Goal: Task Accomplishment & Management: Use online tool/utility

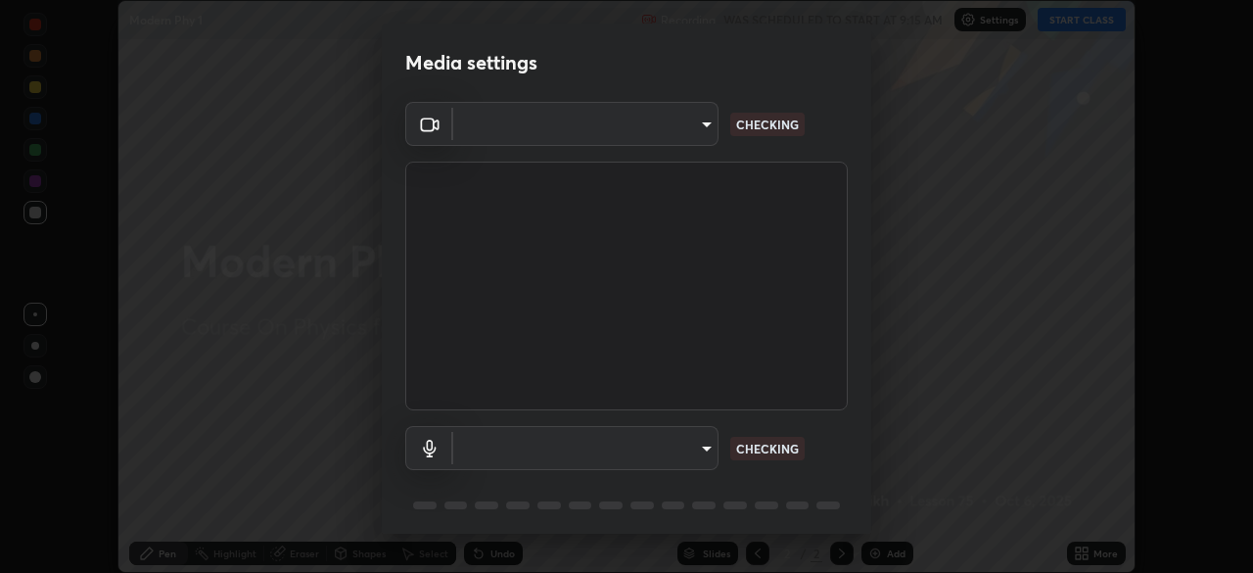
scroll to position [573, 1253]
type input "d1f1c87bbf24324781002d6b2ed850fe6875ec3fc25f3d4742ef7ff0a2ef285a"
click at [690, 440] on body "Erase all Modern Phy 1 Recording WAS SCHEDULED TO START AT 9:15 AM Settings STA…" at bounding box center [626, 286] width 1253 height 573
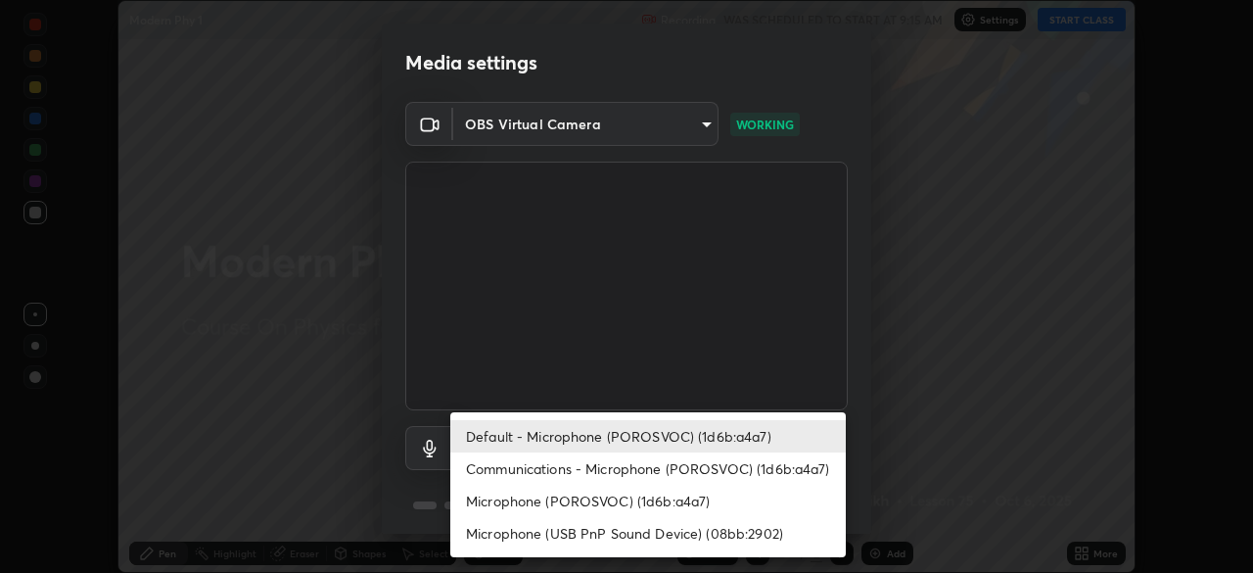
click at [753, 467] on li "Communications - Microphone (POROSVOC) (1d6b:a4a7)" at bounding box center [648, 468] width 396 height 32
type input "communications"
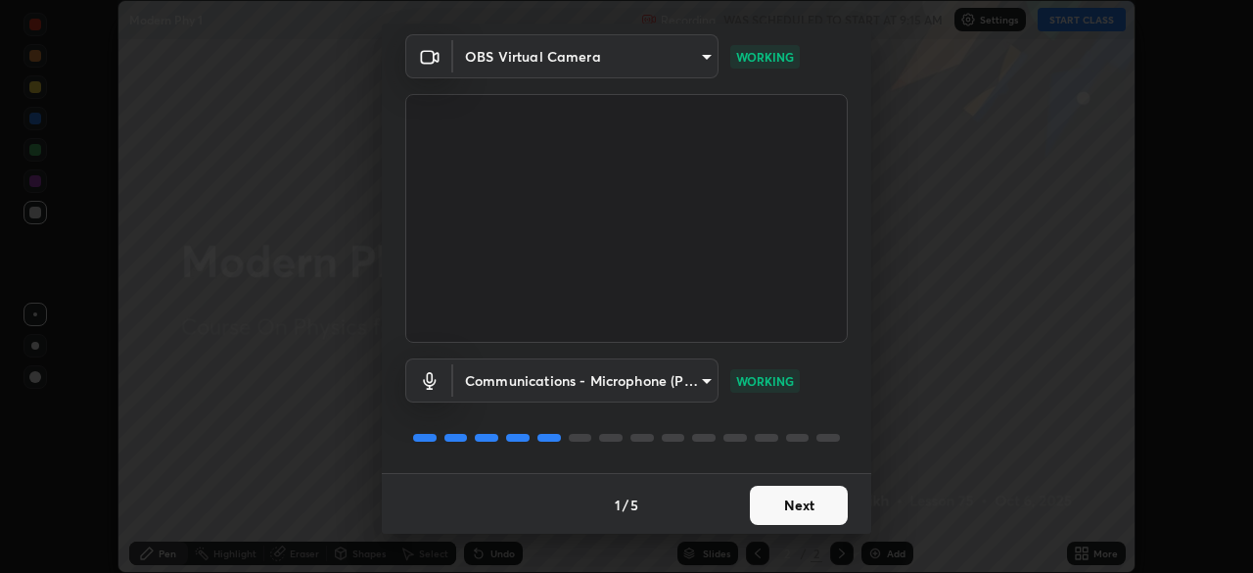
scroll to position [70, 0]
click at [818, 505] on button "Next" at bounding box center [799, 503] width 98 height 39
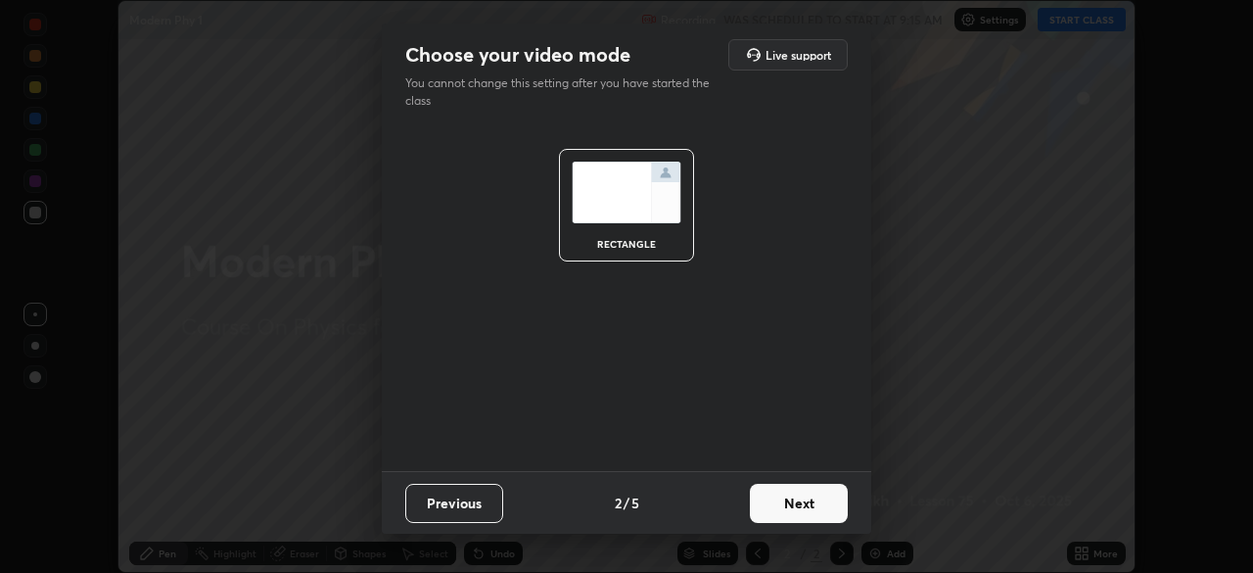
scroll to position [0, 0]
click at [820, 500] on button "Next" at bounding box center [799, 503] width 98 height 39
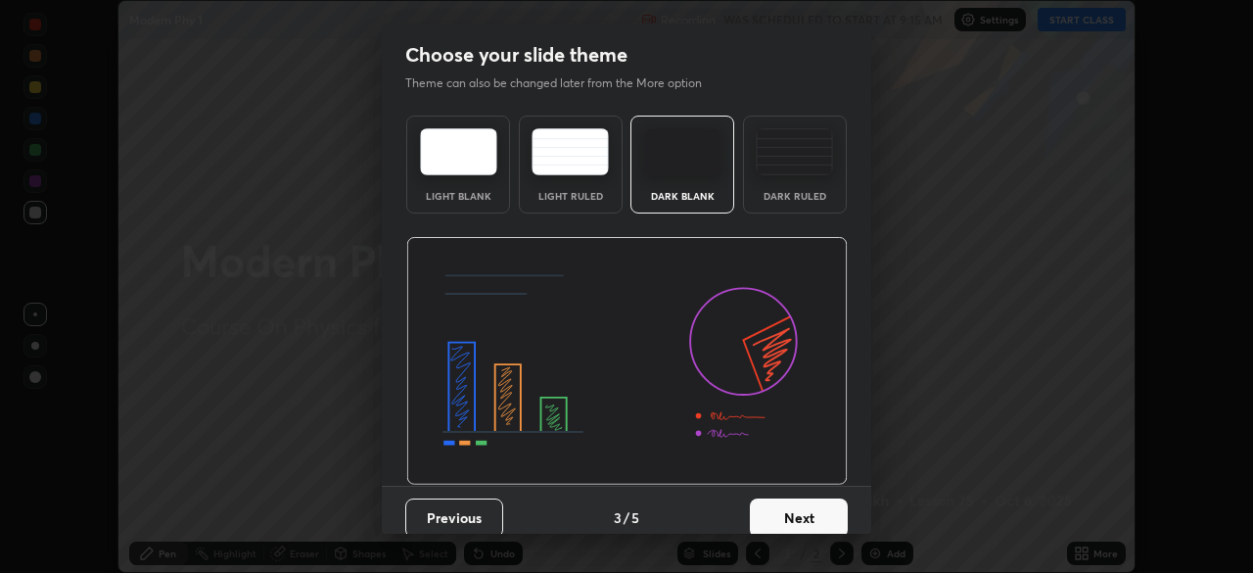
click at [818, 504] on button "Next" at bounding box center [799, 517] width 98 height 39
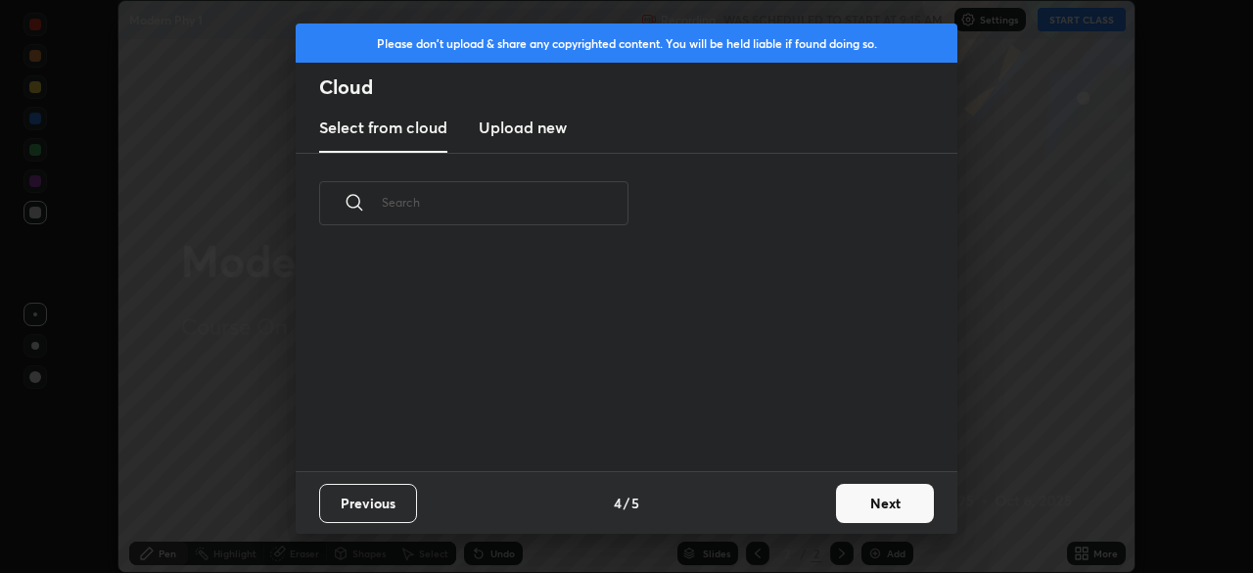
click at [853, 484] on button "Next" at bounding box center [885, 503] width 98 height 39
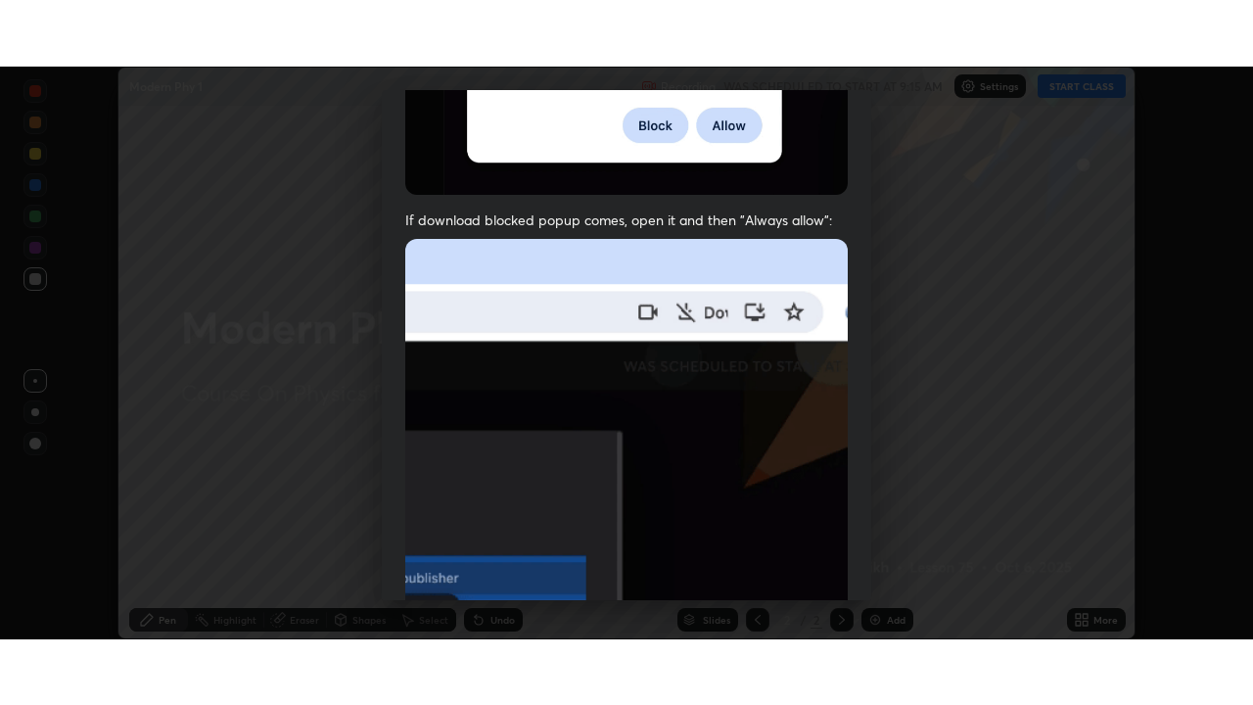
scroll to position [469, 0]
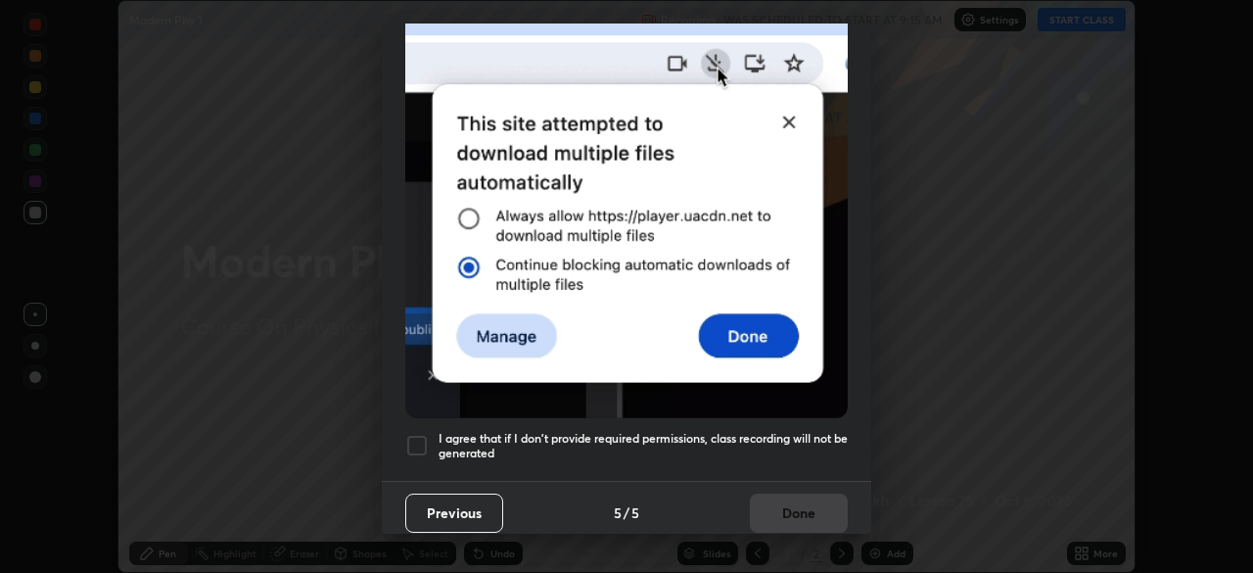
click at [420, 435] on div at bounding box center [417, 446] width 24 height 24
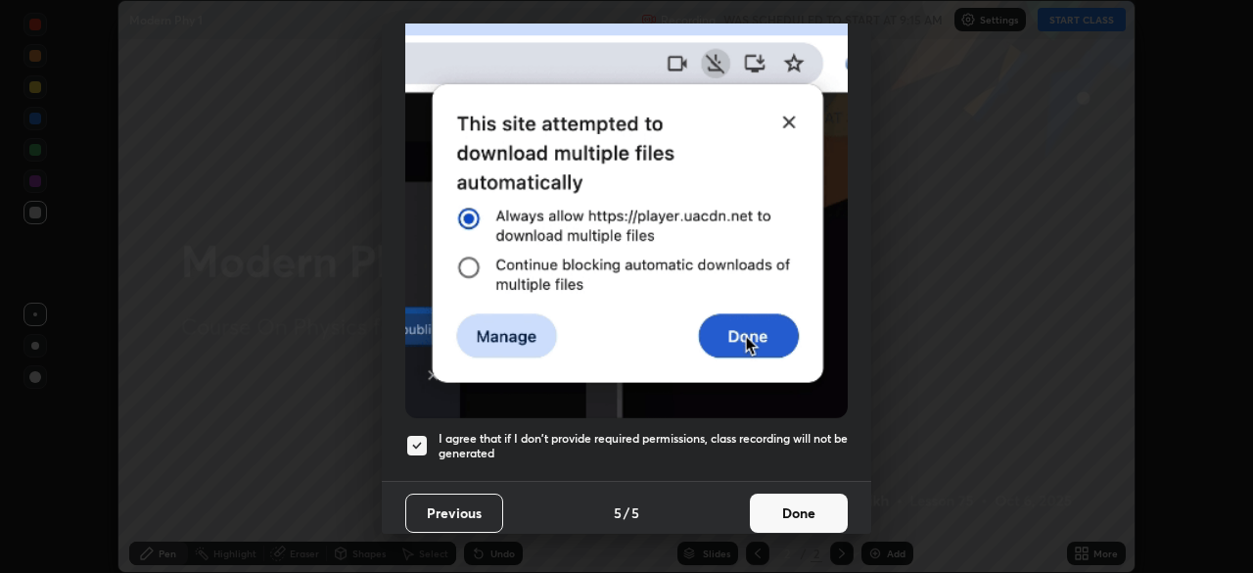
click at [785, 501] on button "Done" at bounding box center [799, 513] width 98 height 39
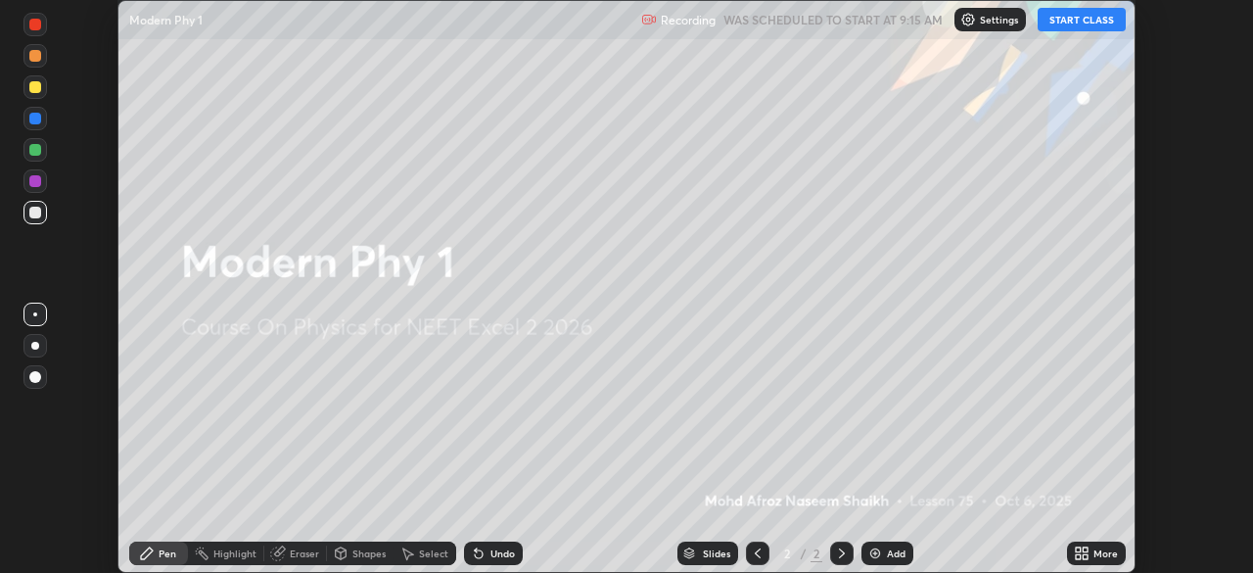
click at [1084, 16] on button "START CLASS" at bounding box center [1082, 20] width 88 height 24
click at [1085, 549] on icon at bounding box center [1085, 549] width 5 height 5
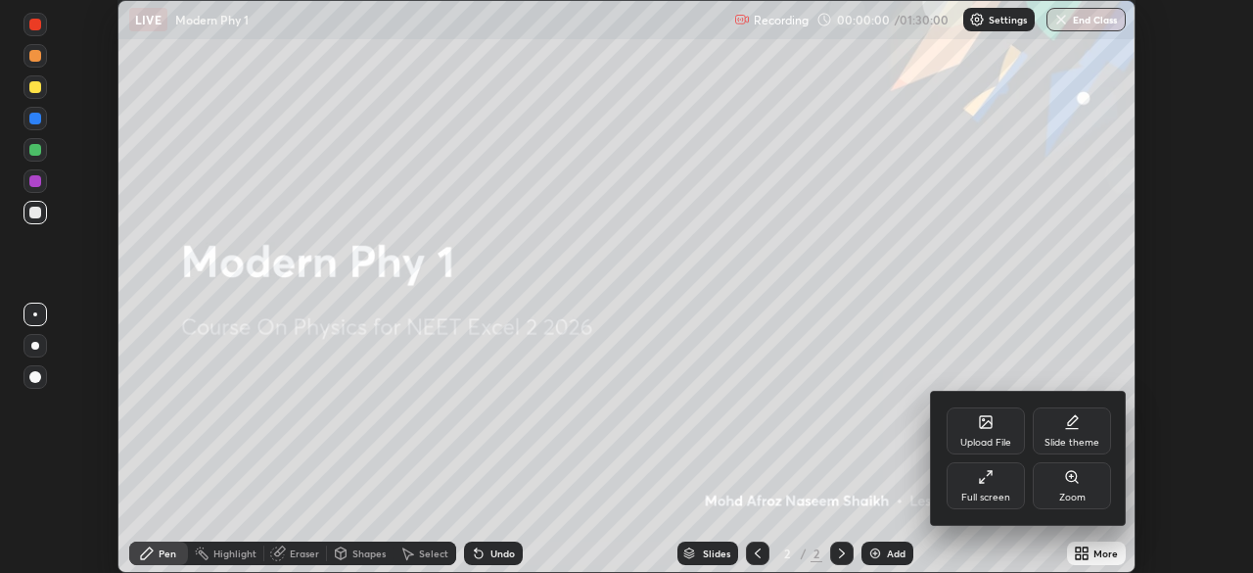
click at [1000, 488] on div "Full screen" at bounding box center [986, 485] width 78 height 47
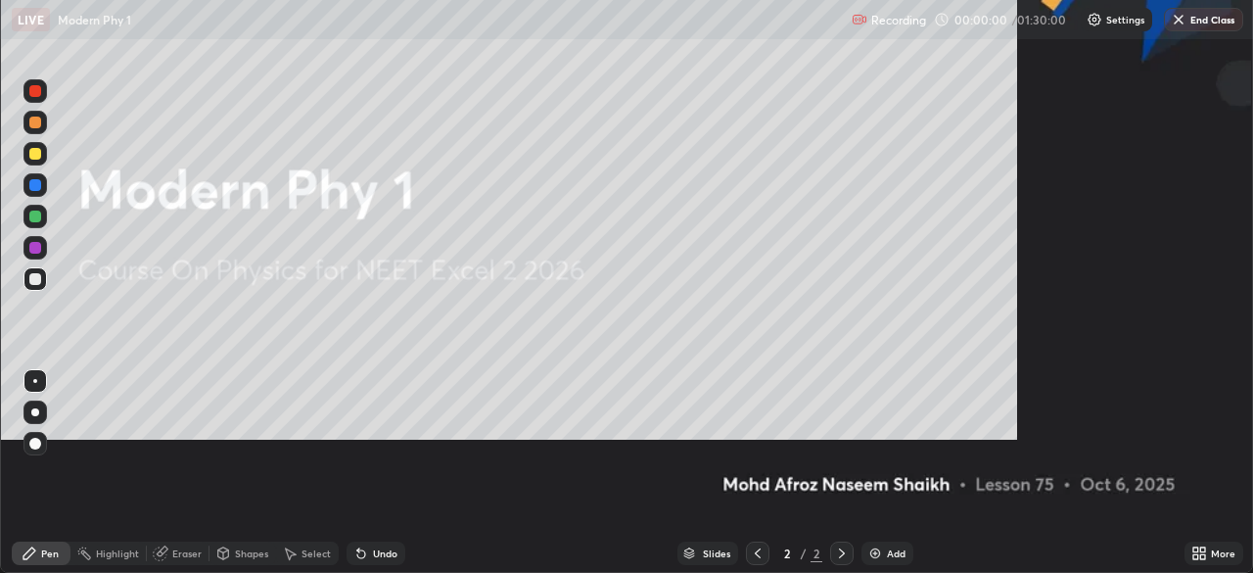
scroll to position [705, 1253]
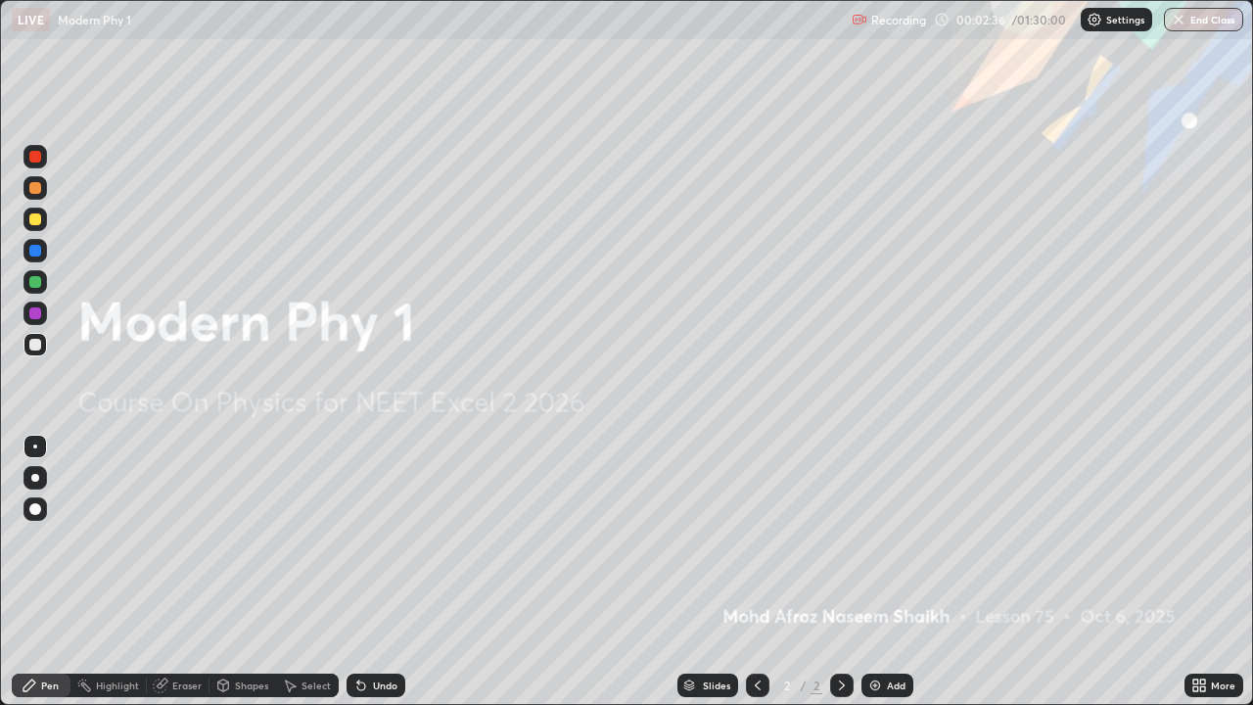
click at [878, 572] on img at bounding box center [876, 686] width 16 height 16
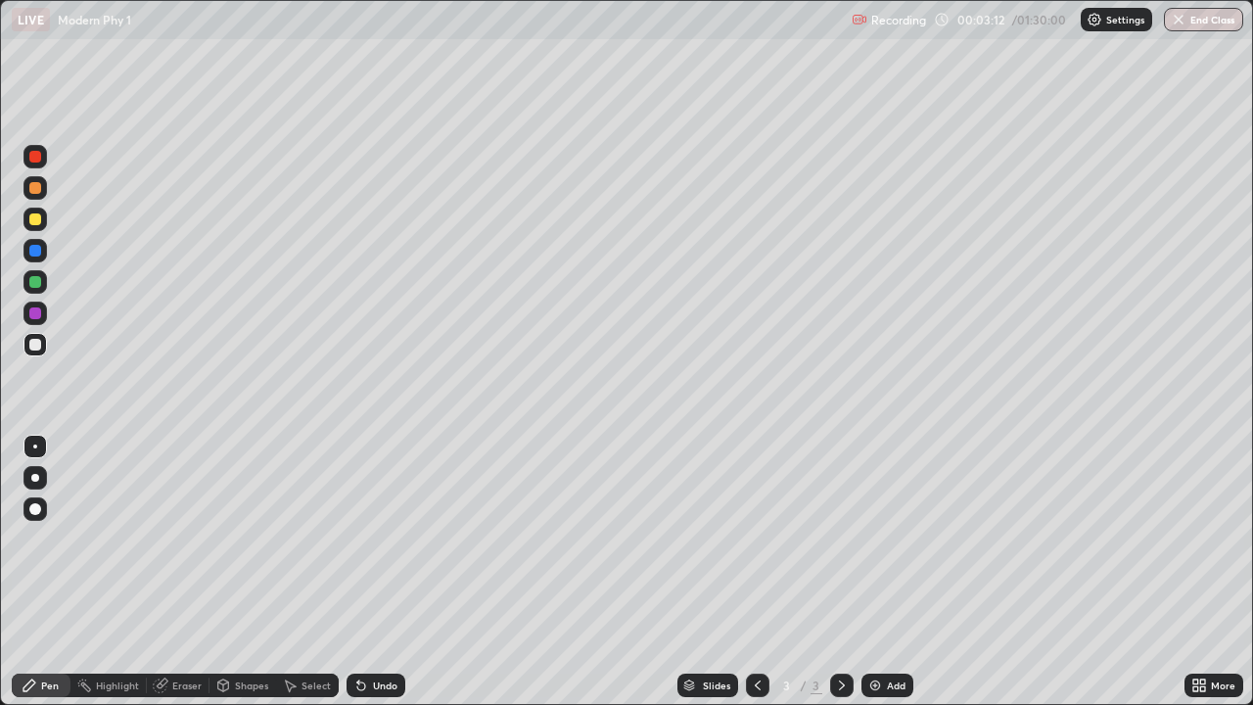
click at [870, 572] on img at bounding box center [876, 686] width 16 height 16
click at [753, 572] on icon at bounding box center [758, 686] width 16 height 16
click at [35, 478] on div at bounding box center [35, 478] width 8 height 8
click at [37, 336] on div at bounding box center [36, 345] width 24 height 24
click at [38, 221] on div at bounding box center [35, 219] width 12 height 12
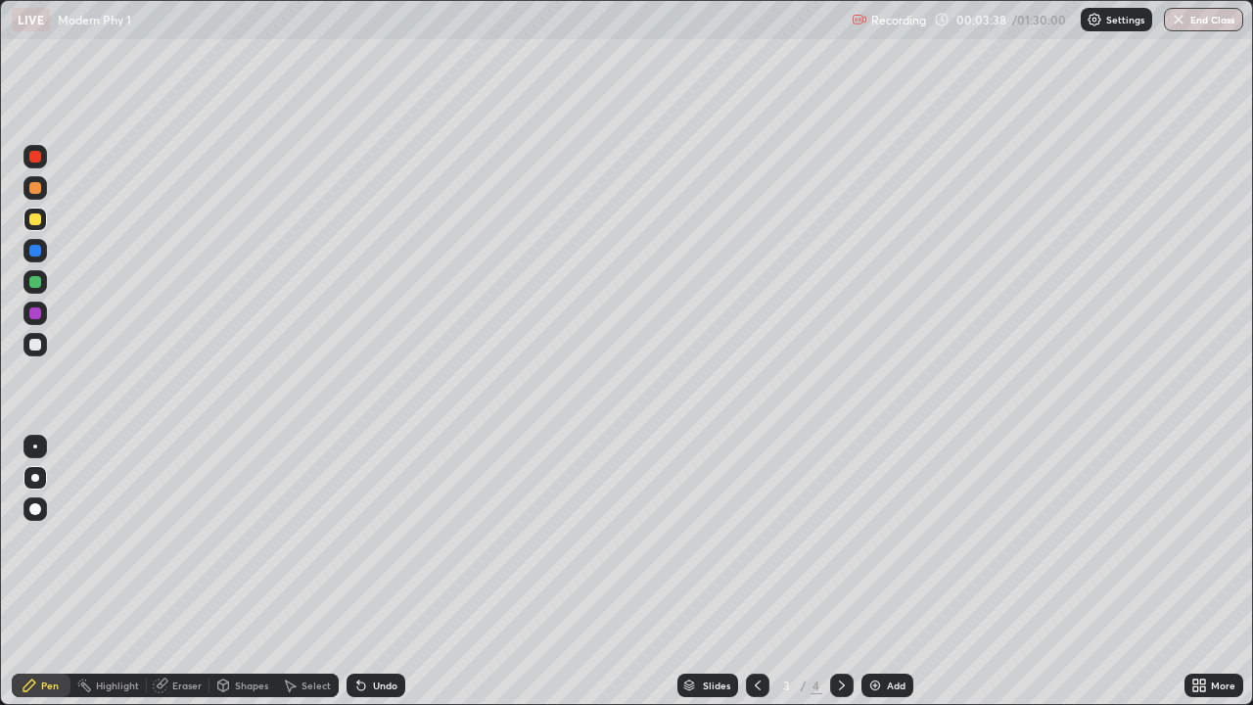
click at [365, 572] on icon at bounding box center [362, 686] width 16 height 16
click at [357, 572] on icon at bounding box center [358, 682] width 2 height 2
click at [358, 572] on icon at bounding box center [361, 687] width 8 height 8
click at [35, 344] on div at bounding box center [35, 345] width 12 height 12
click at [34, 162] on div at bounding box center [35, 157] width 12 height 12
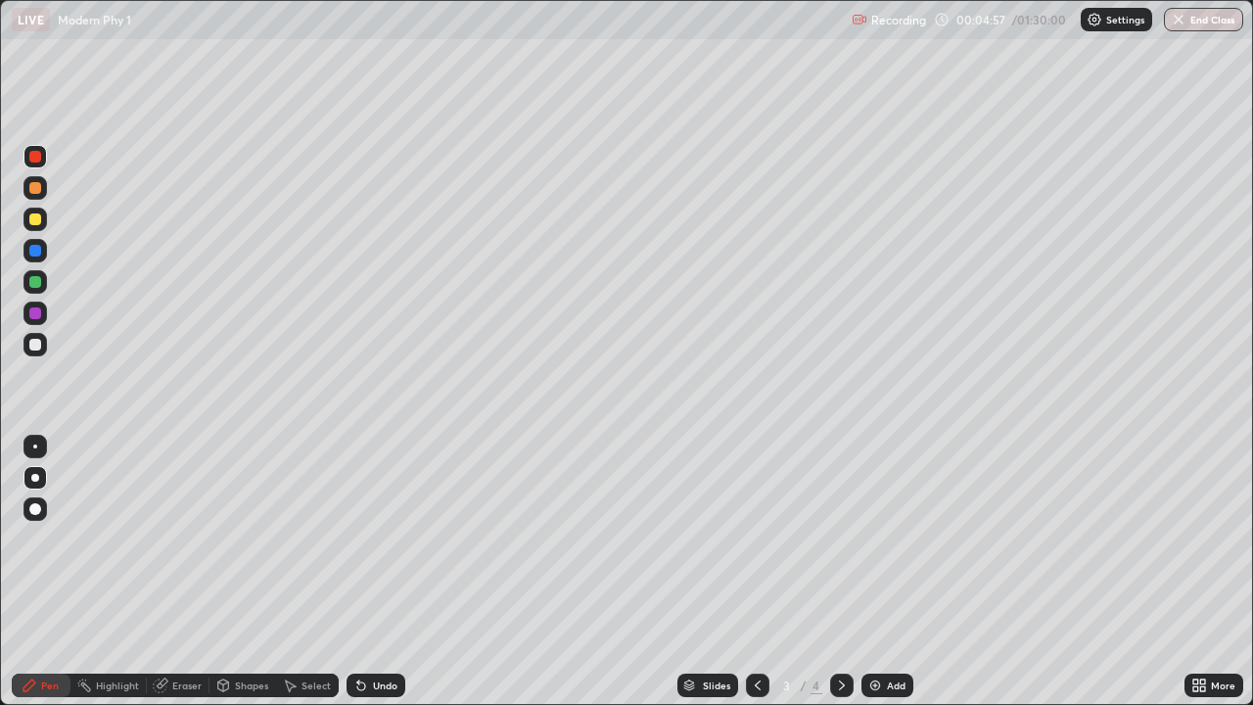
click at [358, 572] on icon at bounding box center [361, 687] width 8 height 8
click at [364, 572] on div "Undo" at bounding box center [376, 686] width 59 height 24
click at [33, 222] on div at bounding box center [35, 219] width 12 height 12
click at [37, 334] on div at bounding box center [36, 345] width 24 height 24
click at [36, 189] on div at bounding box center [35, 188] width 12 height 12
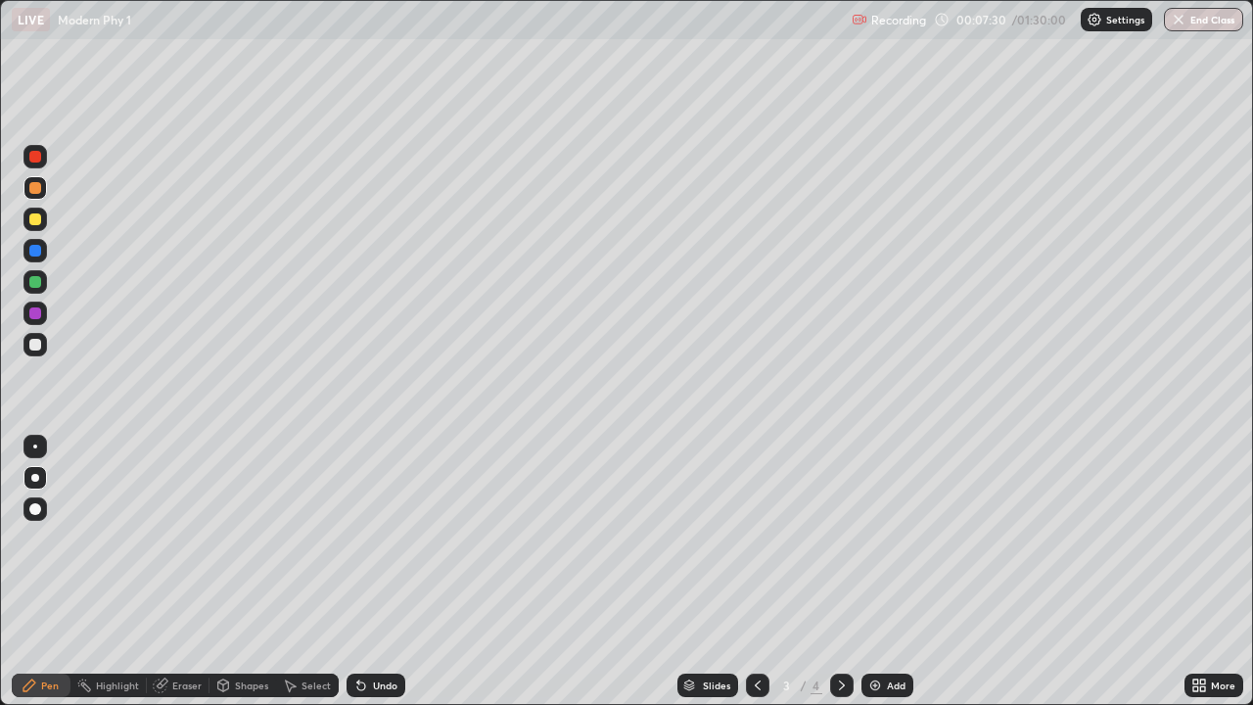
click at [376, 572] on div "Undo" at bounding box center [385, 686] width 24 height 10
click at [369, 572] on div "Undo" at bounding box center [376, 686] width 59 height 24
click at [46, 162] on div at bounding box center [36, 157] width 24 height 24
click at [37, 186] on div at bounding box center [35, 188] width 12 height 12
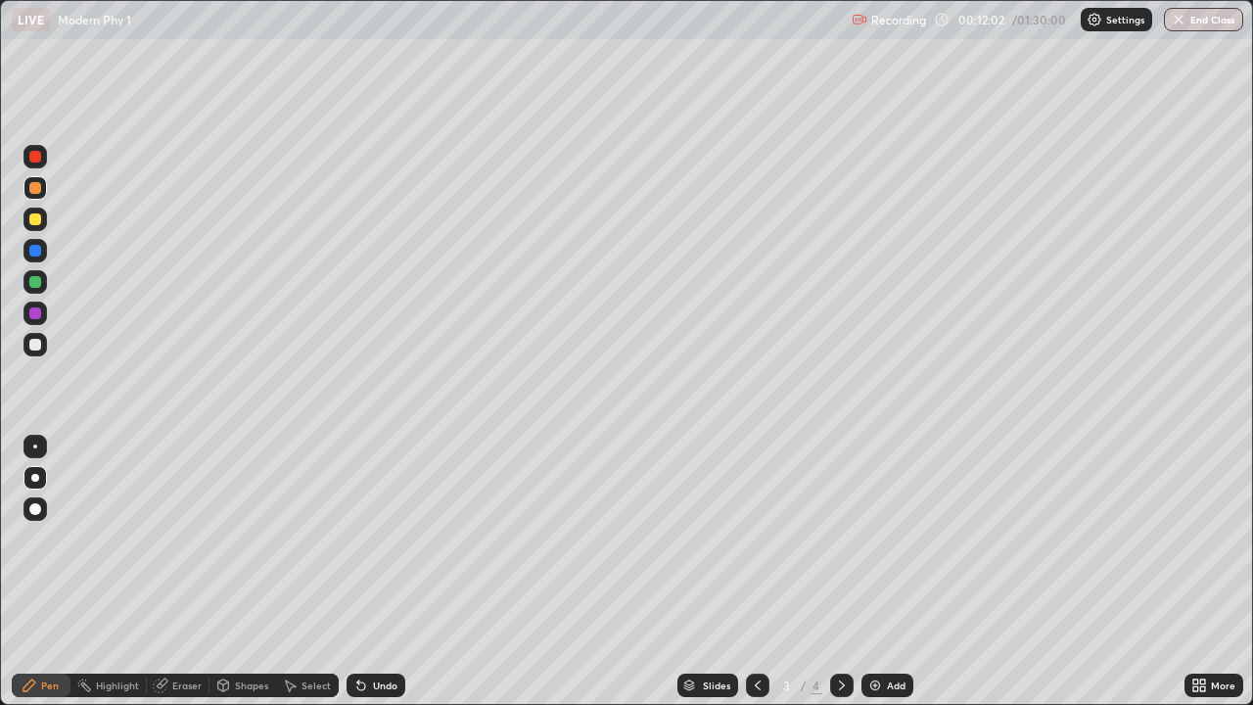
click at [293, 572] on div "Select" at bounding box center [307, 686] width 63 height 24
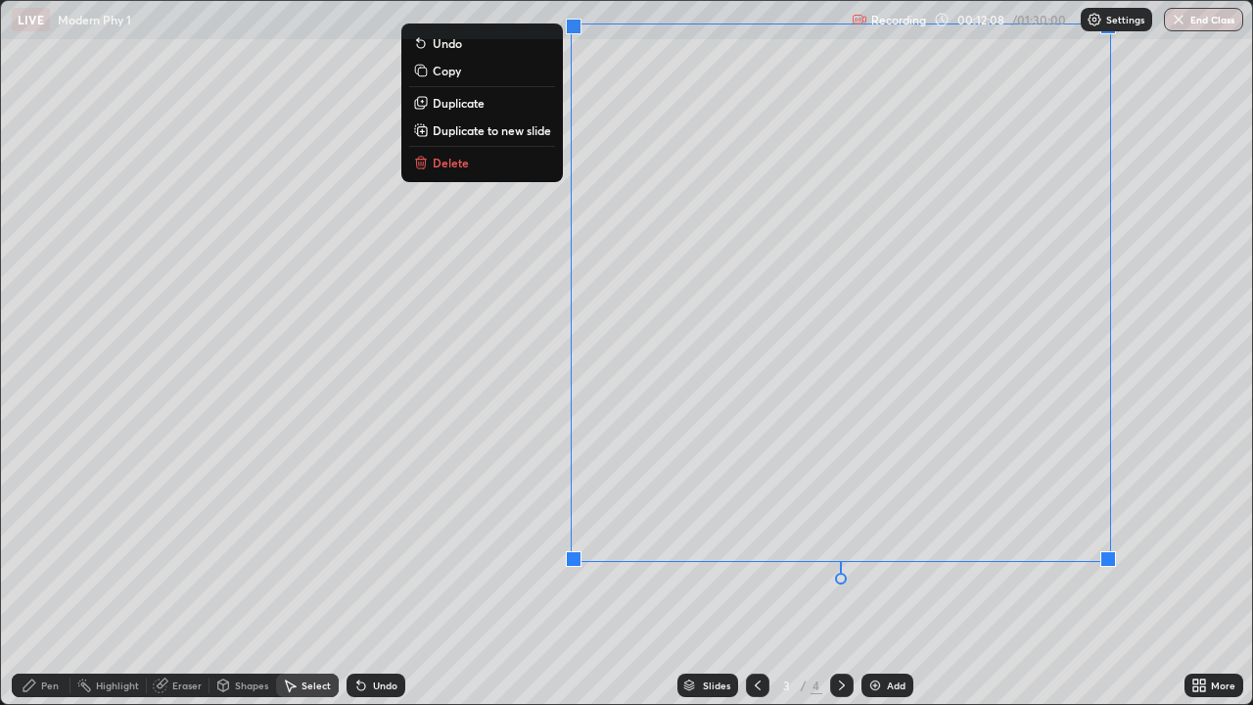
click at [513, 132] on p "Duplicate to new slide" at bounding box center [492, 130] width 118 height 16
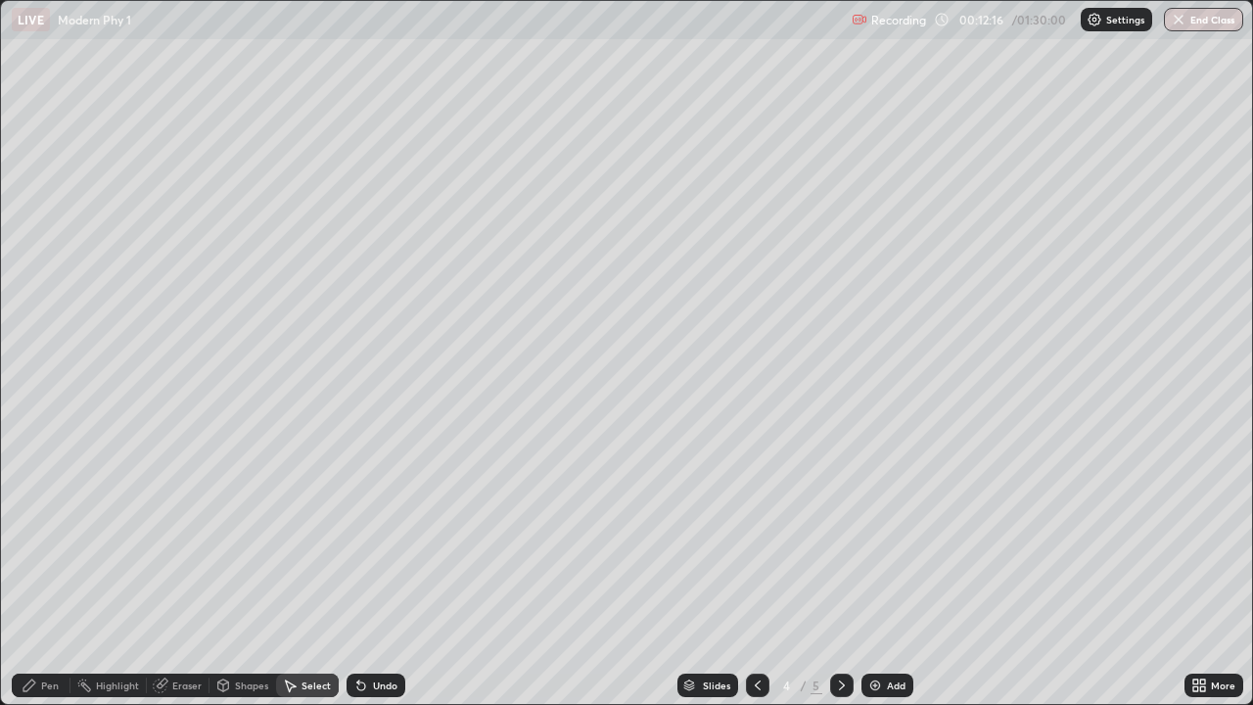
click at [758, 572] on div at bounding box center [758, 686] width 24 height 24
click at [842, 572] on div at bounding box center [842, 686] width 24 height 24
click at [48, 572] on div "Pen" at bounding box center [41, 686] width 59 height 24
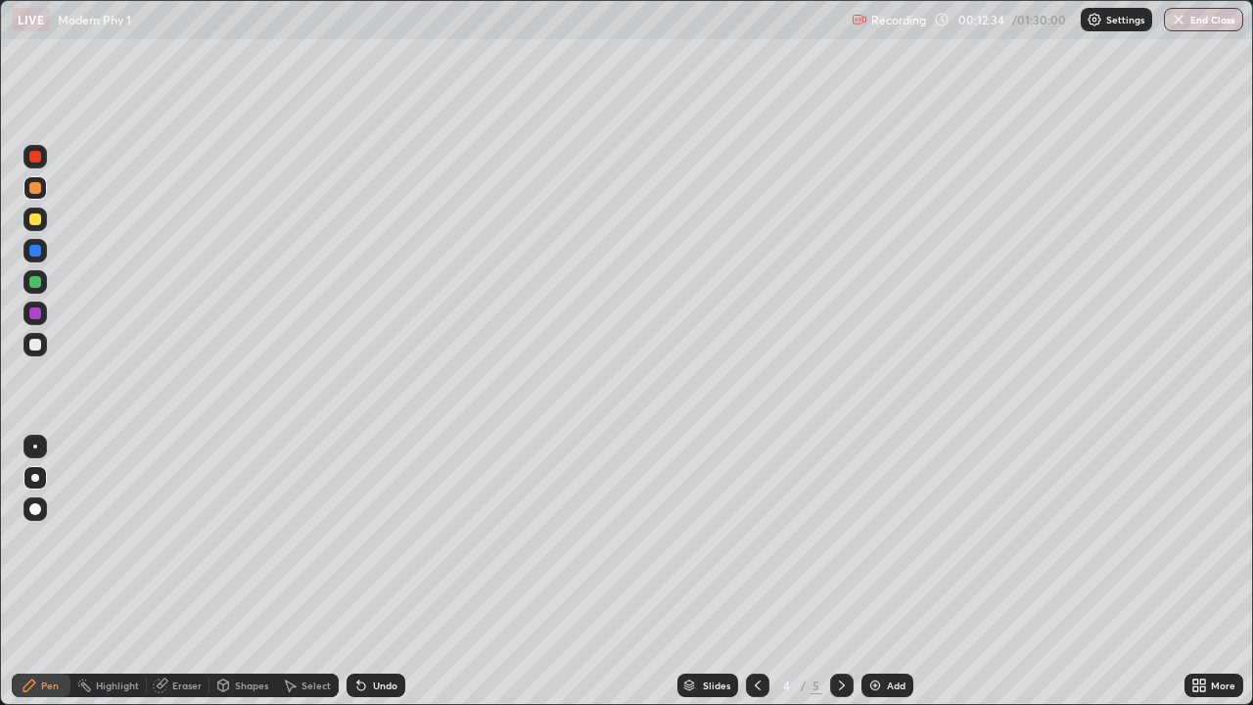
click at [35, 220] on div at bounding box center [35, 219] width 12 height 12
click at [34, 346] on div at bounding box center [35, 345] width 12 height 12
click at [32, 221] on div at bounding box center [35, 219] width 12 height 12
click at [38, 165] on div at bounding box center [36, 157] width 24 height 24
click at [39, 223] on div at bounding box center [35, 219] width 12 height 12
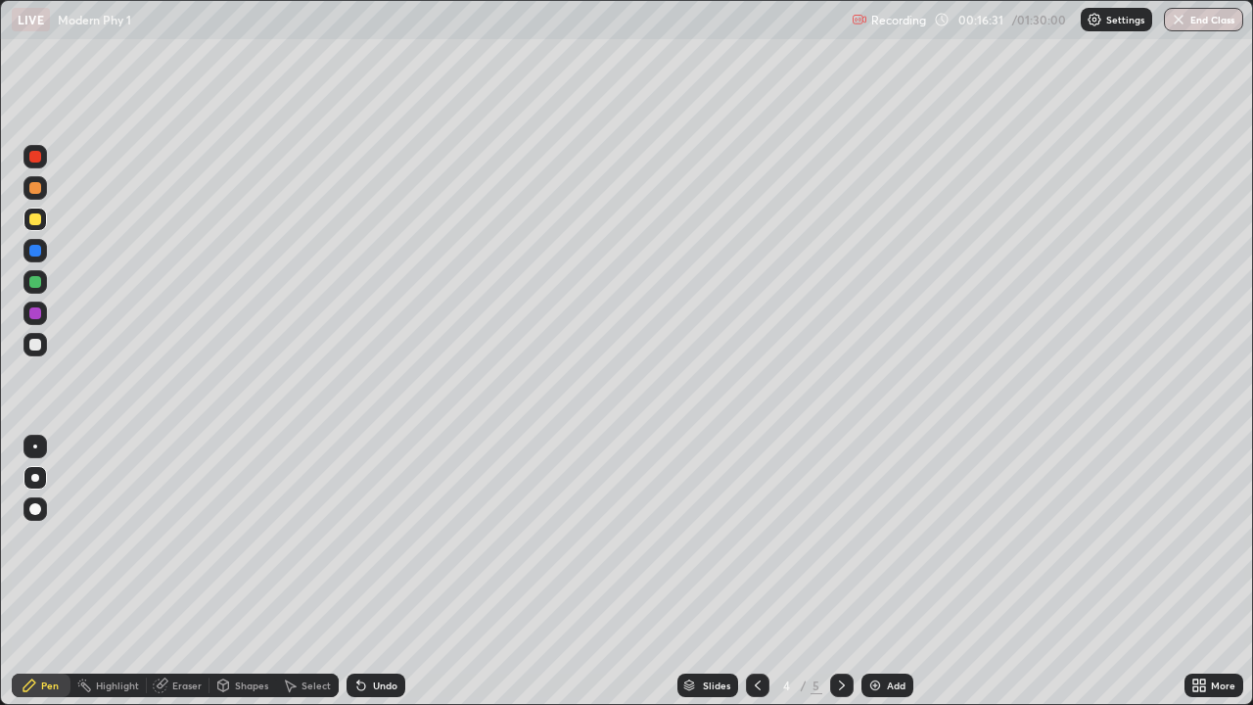
click at [36, 345] on div at bounding box center [35, 345] width 12 height 12
click at [33, 222] on div at bounding box center [35, 219] width 12 height 12
click at [35, 160] on div at bounding box center [35, 157] width 12 height 12
click at [35, 279] on div at bounding box center [35, 282] width 12 height 12
click at [35, 252] on div at bounding box center [35, 251] width 12 height 12
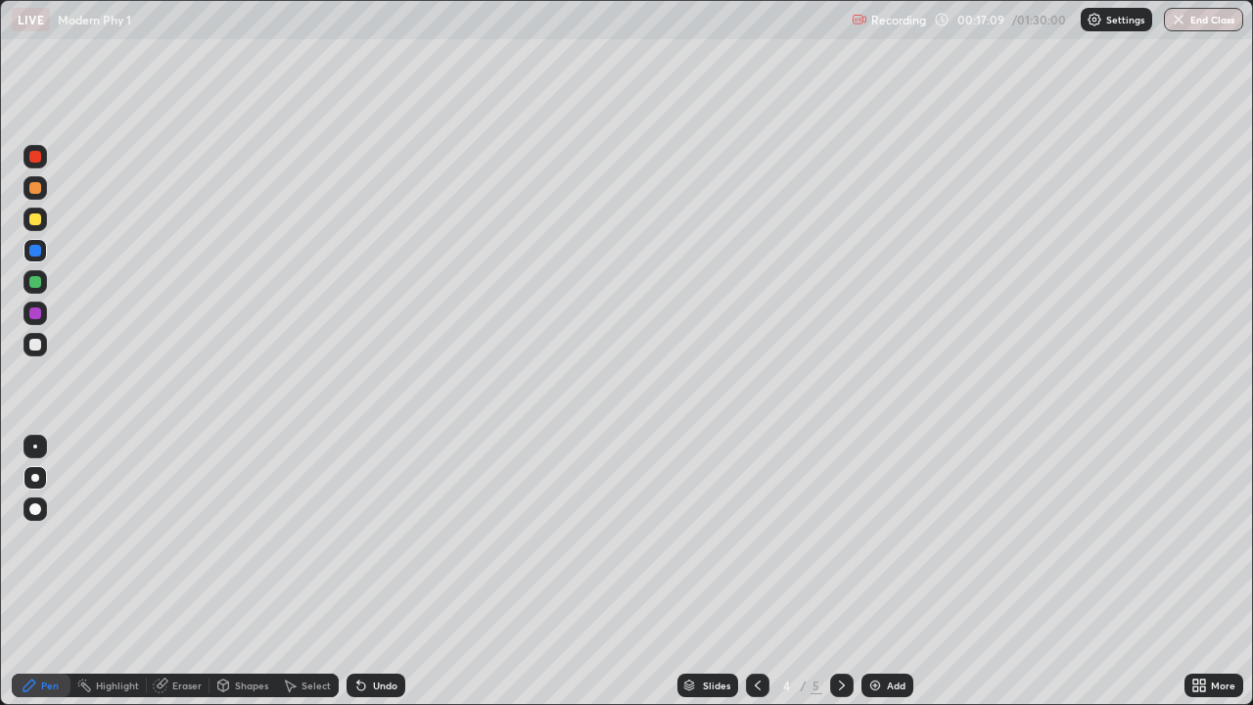
click at [367, 572] on div "Undo" at bounding box center [376, 686] width 59 height 24
click at [371, 572] on div "Undo" at bounding box center [376, 686] width 59 height 24
click at [373, 572] on div "Undo" at bounding box center [385, 686] width 24 height 10
click at [32, 341] on div at bounding box center [35, 345] width 12 height 12
click at [357, 572] on icon at bounding box center [361, 687] width 8 height 8
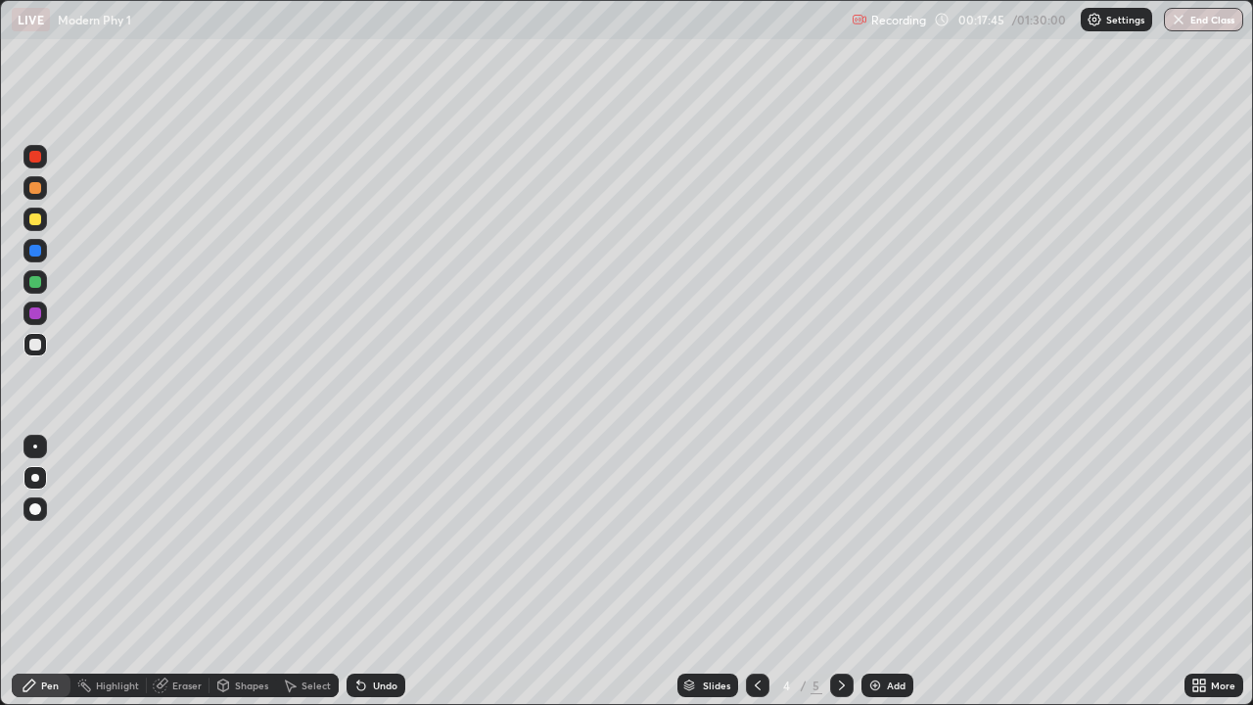
click at [357, 572] on icon at bounding box center [358, 682] width 2 height 2
click at [359, 572] on icon at bounding box center [361, 687] width 8 height 8
click at [360, 572] on icon at bounding box center [361, 687] width 8 height 8
click at [30, 223] on div at bounding box center [35, 219] width 12 height 12
click at [359, 572] on icon at bounding box center [361, 687] width 8 height 8
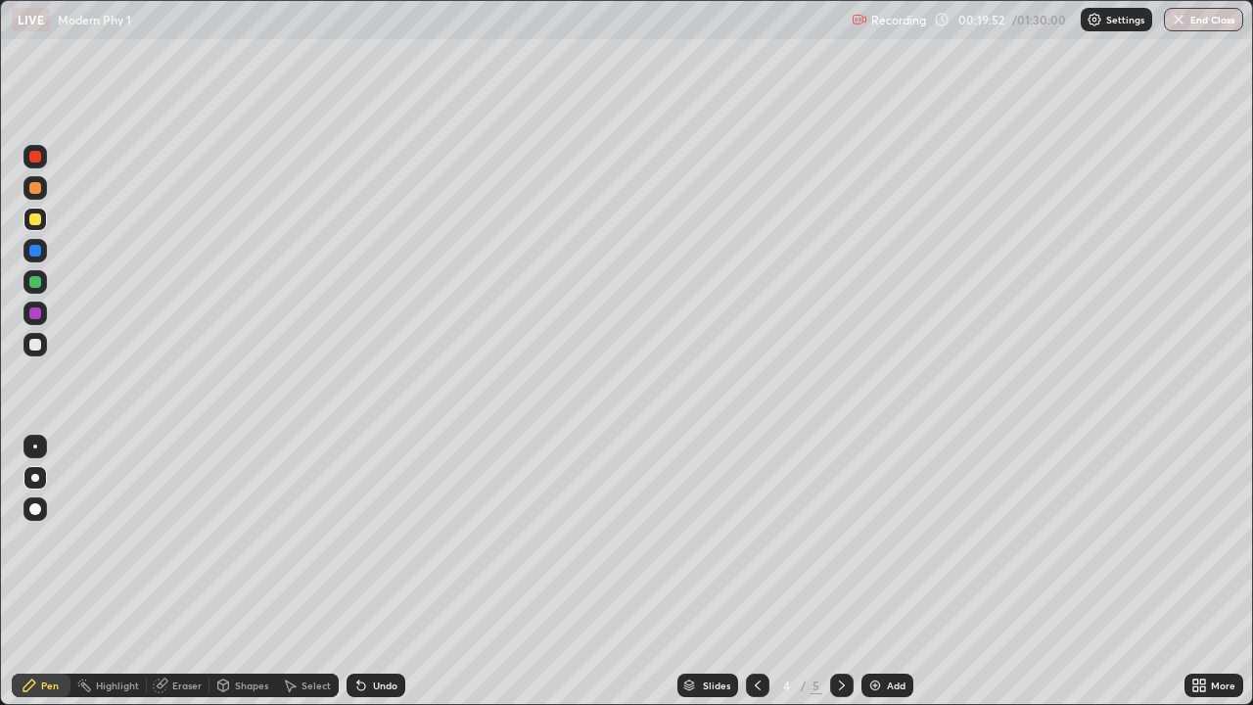
click at [840, 572] on icon at bounding box center [842, 686] width 16 height 16
click at [34, 220] on div at bounding box center [35, 219] width 12 height 12
click at [756, 572] on icon at bounding box center [758, 686] width 16 height 16
click at [316, 572] on div "Select" at bounding box center [316, 686] width 29 height 10
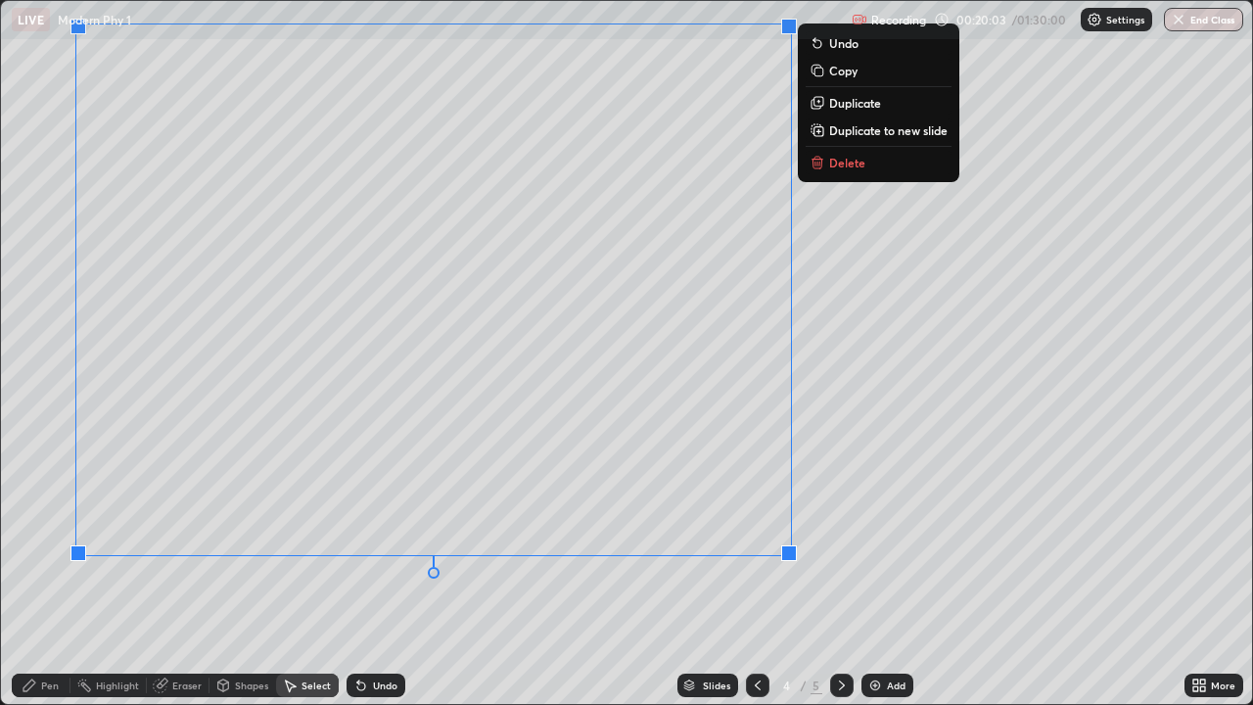
click at [868, 131] on p "Duplicate to new slide" at bounding box center [888, 130] width 118 height 16
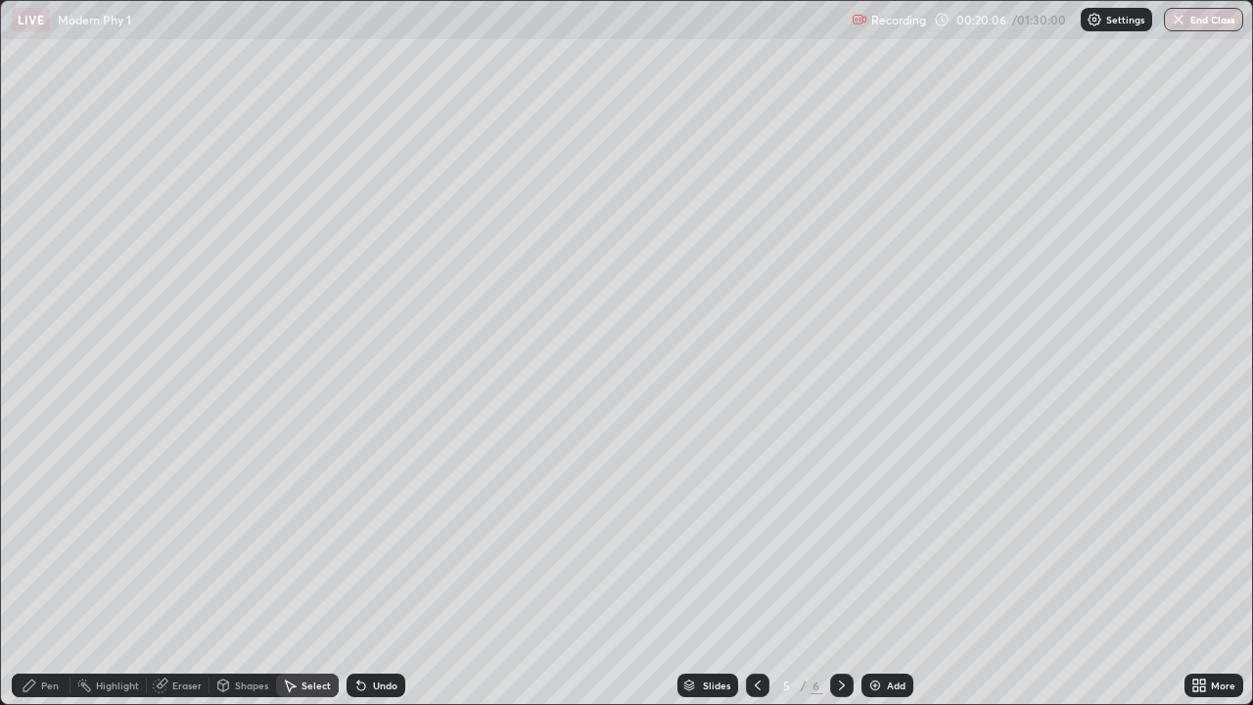
click at [173, 572] on div "Eraser" at bounding box center [178, 686] width 63 height 24
click at [52, 572] on div "Pen" at bounding box center [41, 686] width 59 height 24
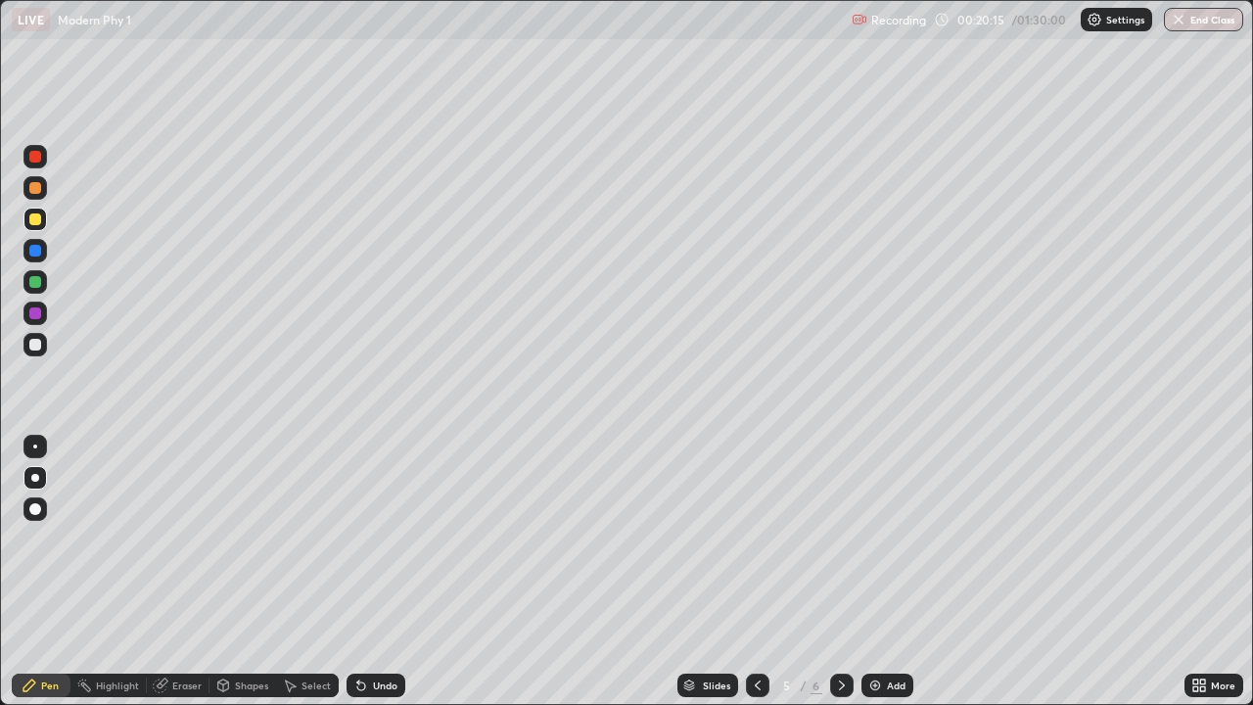
click at [35, 345] on div at bounding box center [35, 345] width 12 height 12
click at [34, 336] on div at bounding box center [36, 345] width 24 height 24
click at [189, 572] on div "Eraser" at bounding box center [186, 686] width 29 height 10
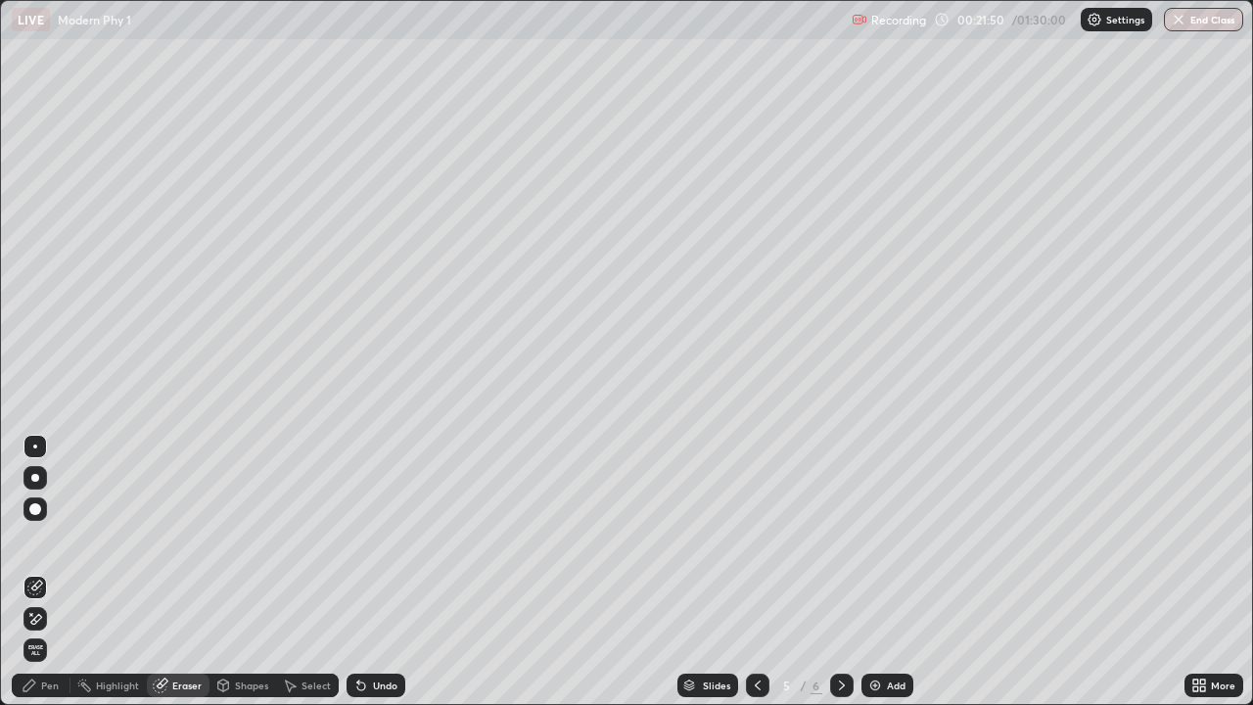
click at [47, 572] on div "Pen" at bounding box center [41, 686] width 59 height 24
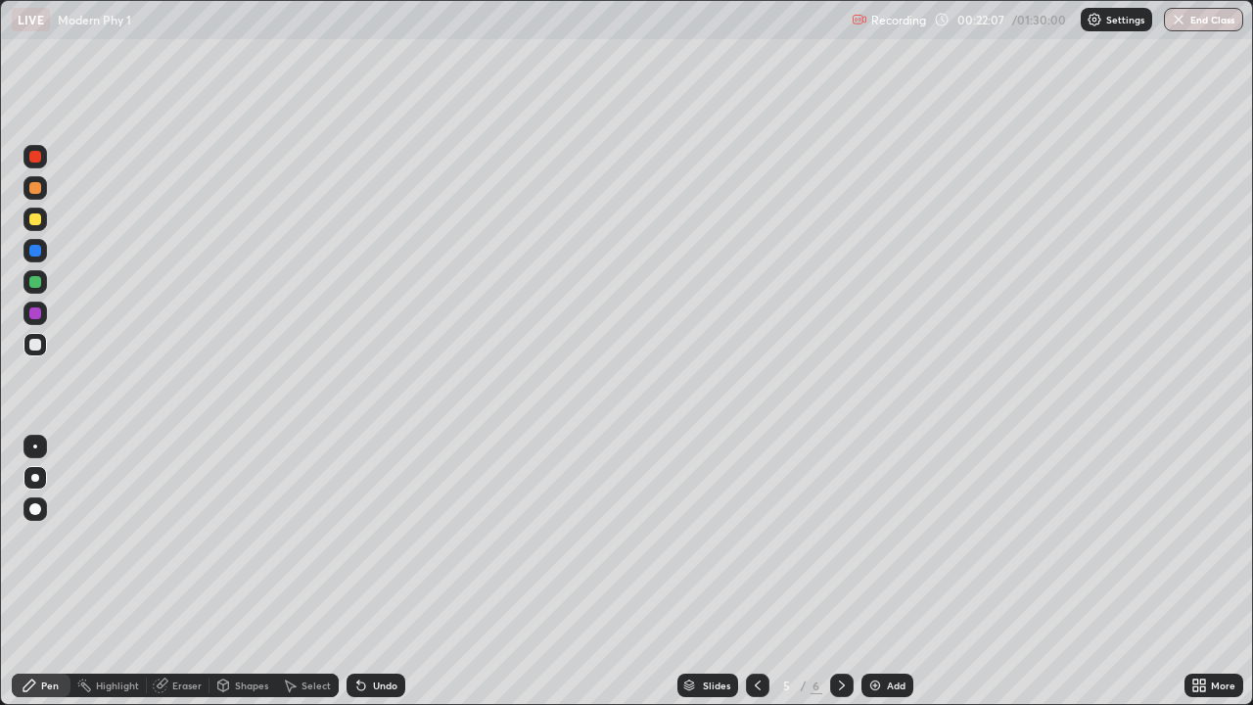
click at [32, 219] on div at bounding box center [35, 219] width 12 height 12
click at [357, 572] on icon at bounding box center [358, 682] width 2 height 2
click at [39, 346] on div at bounding box center [35, 345] width 12 height 12
click at [177, 572] on div "Eraser" at bounding box center [186, 686] width 29 height 10
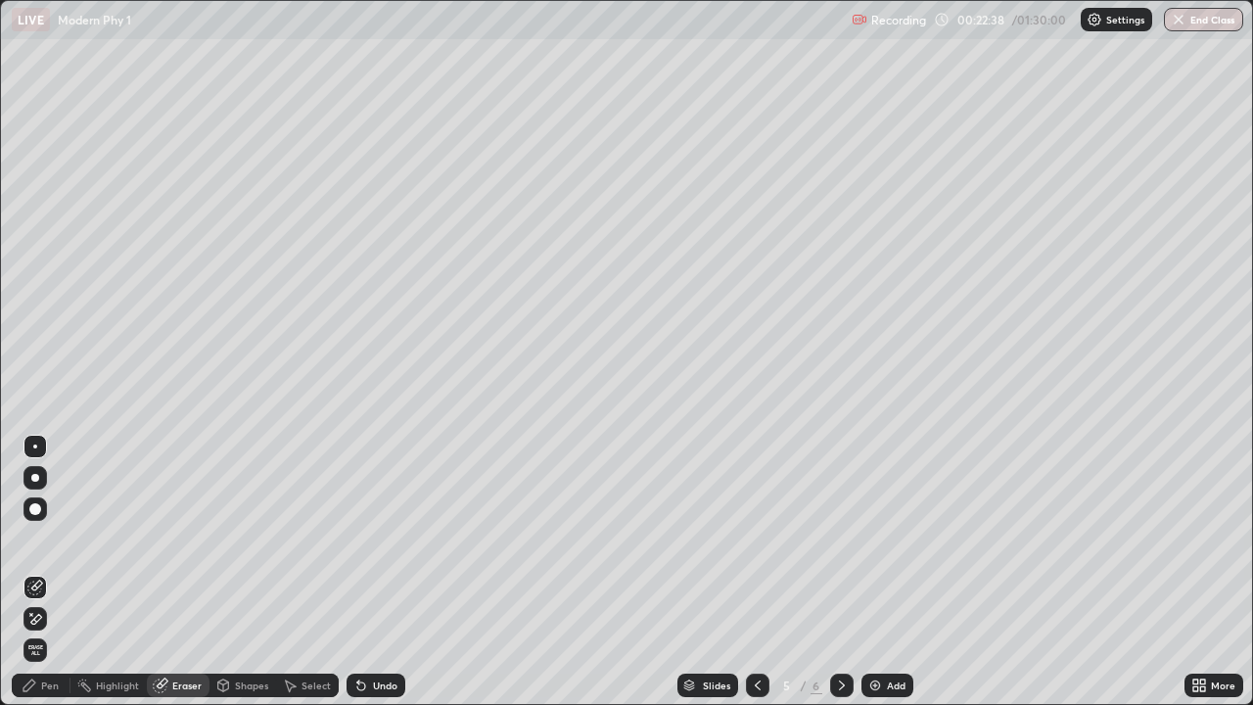
click at [57, 572] on div "Pen" at bounding box center [50, 686] width 18 height 10
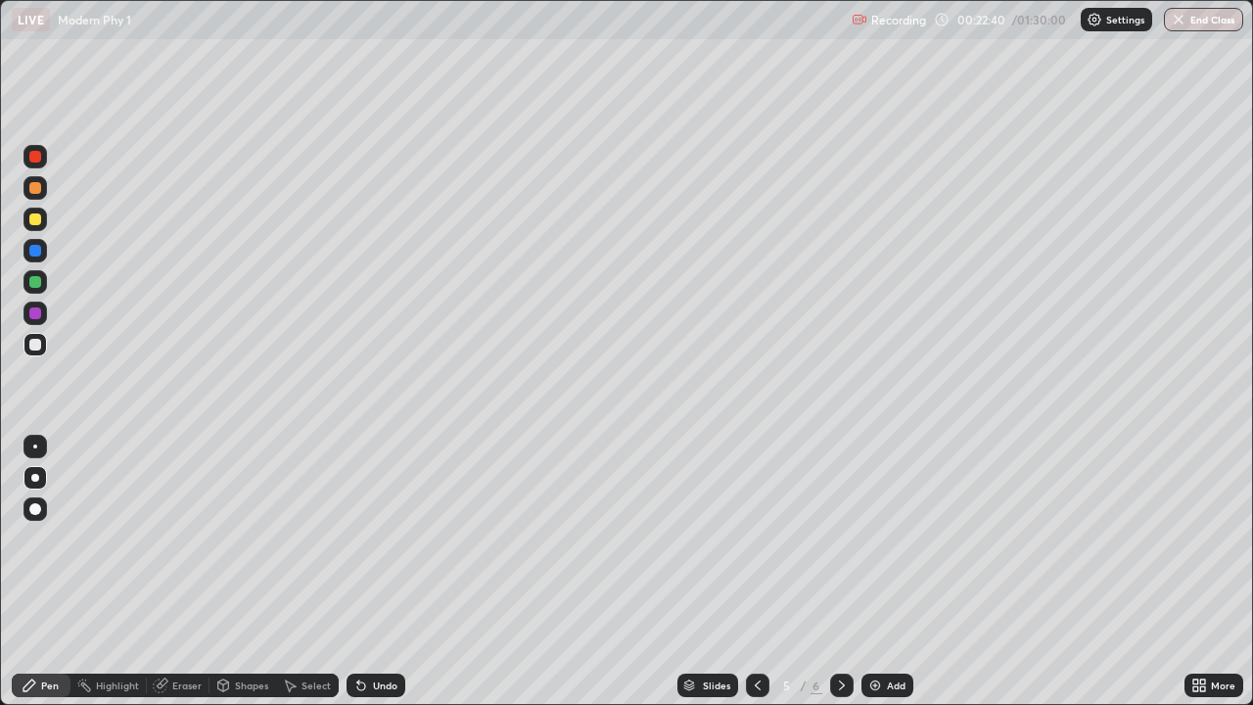
click at [188, 572] on div "Eraser" at bounding box center [186, 686] width 29 height 10
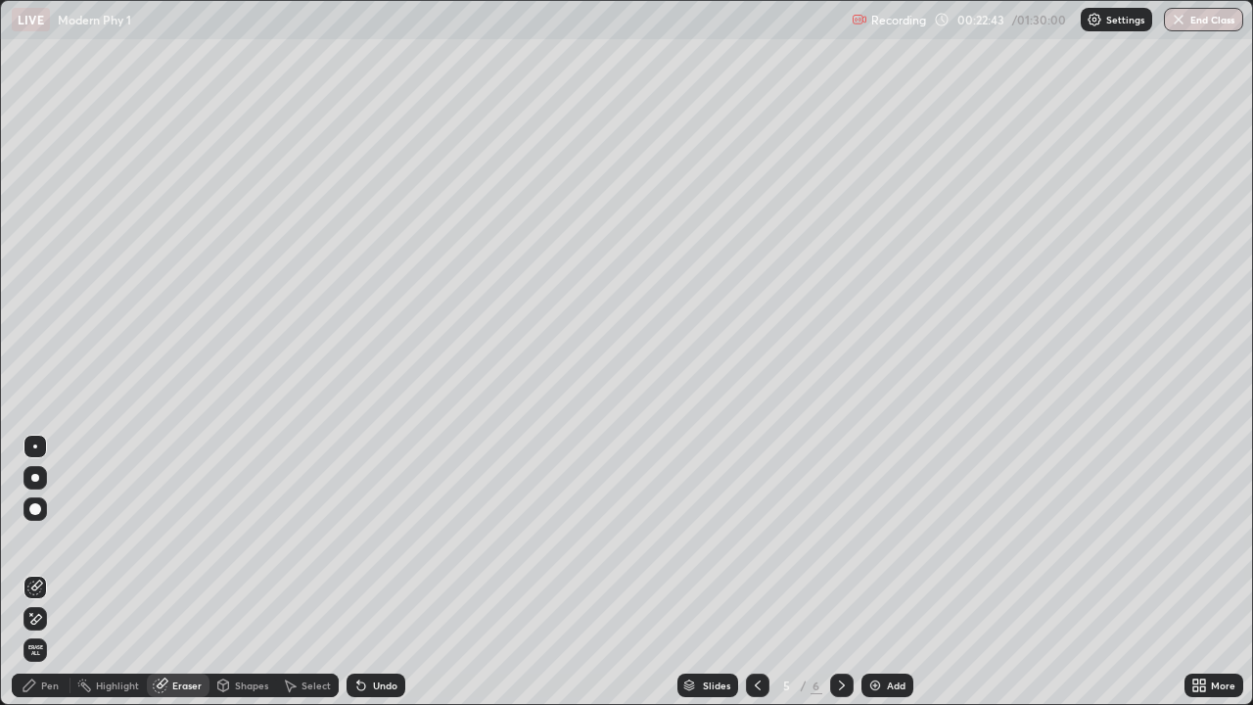
click at [37, 572] on icon at bounding box center [30, 686] width 16 height 16
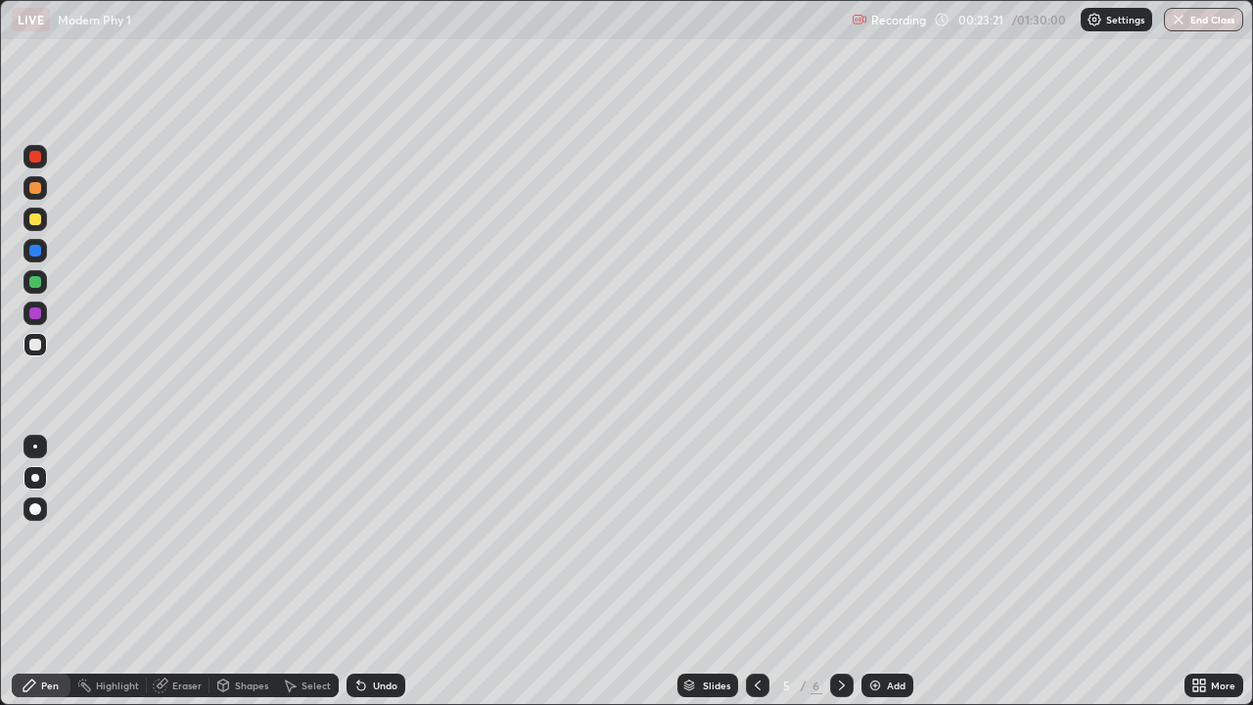
click at [36, 160] on div at bounding box center [35, 157] width 12 height 12
click at [33, 196] on div at bounding box center [36, 188] width 24 height 24
click at [35, 284] on div at bounding box center [35, 282] width 12 height 12
click at [36, 219] on div at bounding box center [35, 219] width 12 height 12
click at [36, 282] on div at bounding box center [35, 282] width 12 height 12
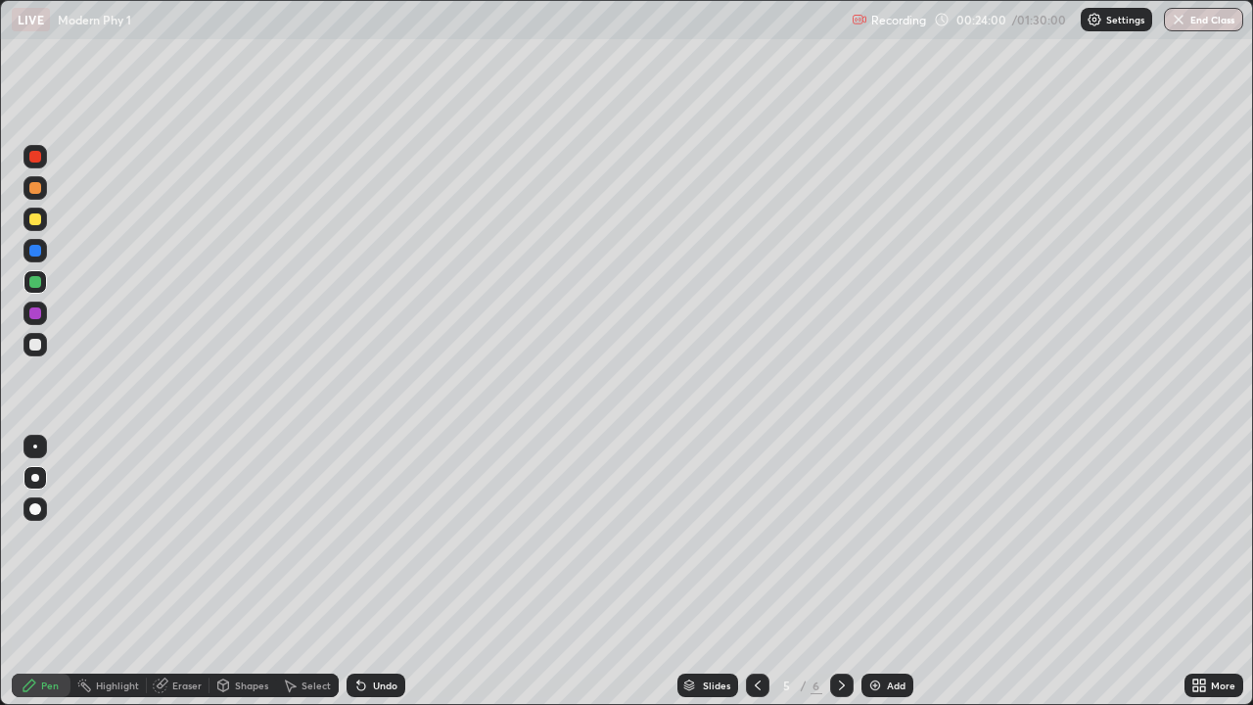
click at [35, 189] on div at bounding box center [35, 188] width 12 height 12
click at [33, 229] on div at bounding box center [36, 220] width 24 height 24
click at [35, 161] on div at bounding box center [35, 157] width 12 height 12
click at [163, 572] on icon at bounding box center [162, 684] width 11 height 10
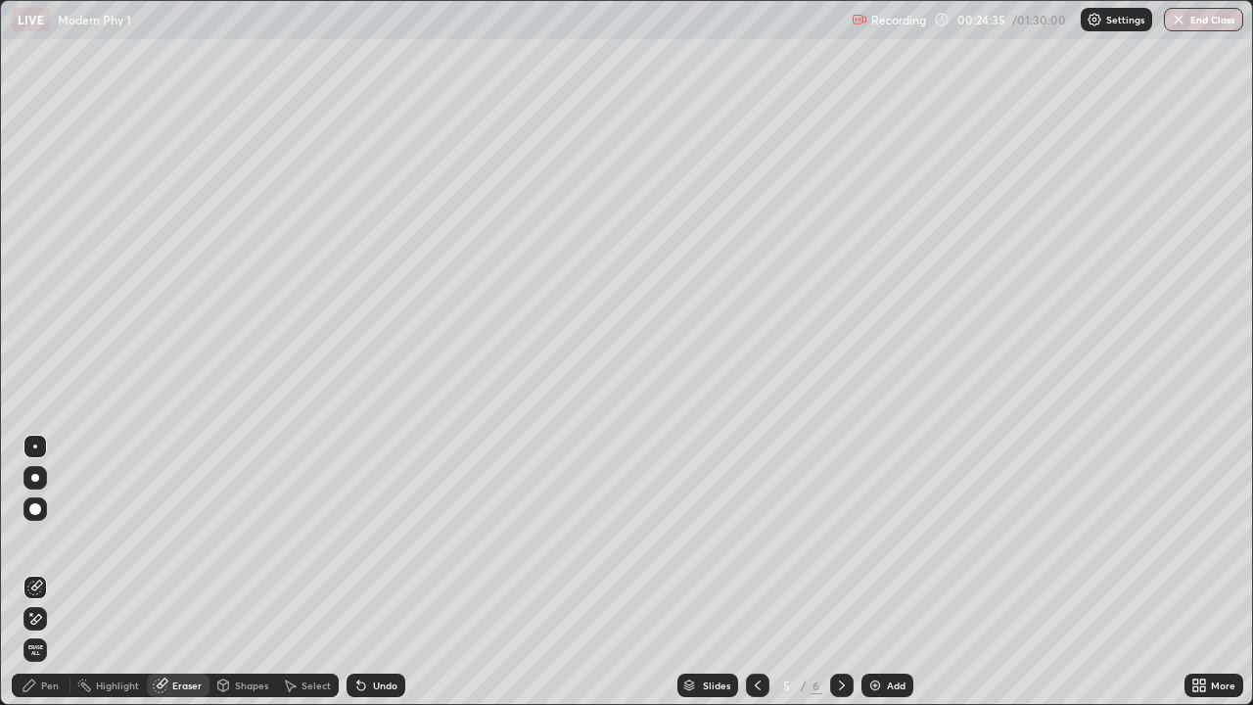
click at [49, 572] on div "Pen" at bounding box center [41, 686] width 59 height 24
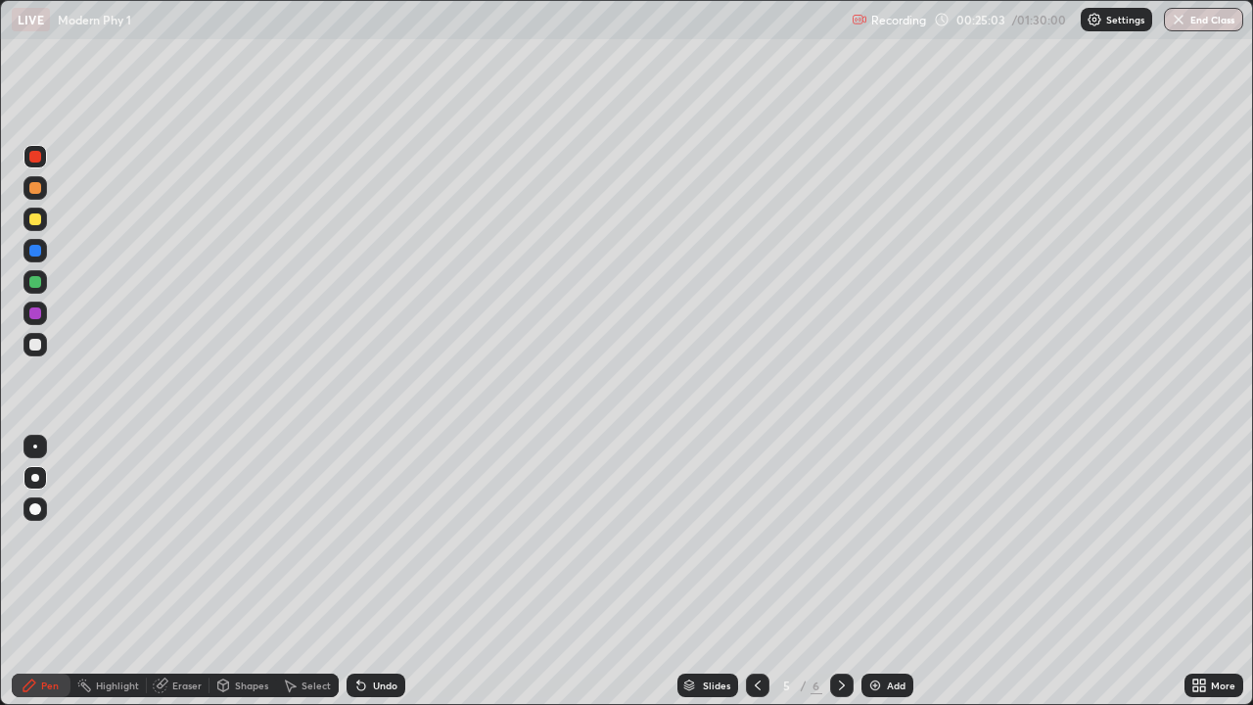
click at [33, 224] on div at bounding box center [35, 219] width 12 height 12
click at [367, 572] on div "Undo" at bounding box center [376, 686] width 59 height 24
click at [366, 572] on div "Undo" at bounding box center [376, 686] width 59 height 24
click at [364, 572] on icon at bounding box center [362, 686] width 16 height 16
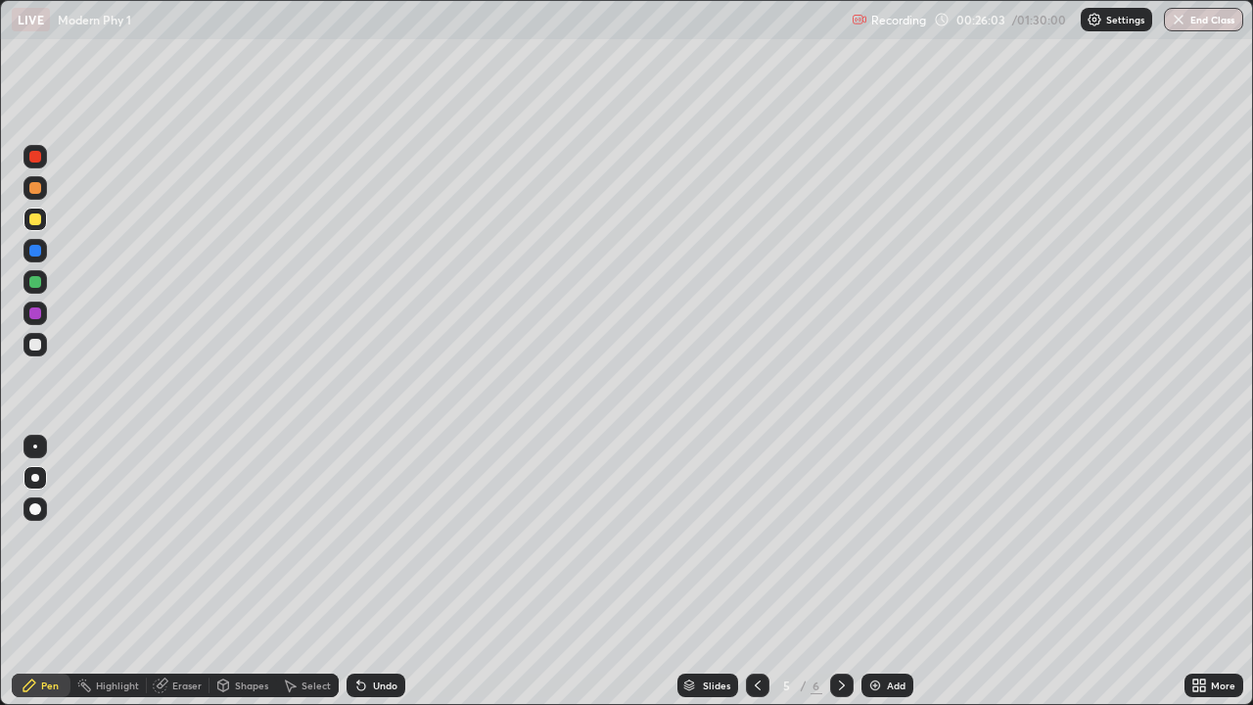
click at [38, 350] on div at bounding box center [35, 345] width 12 height 12
click at [759, 572] on icon at bounding box center [758, 686] width 16 height 16
click at [767, 572] on div at bounding box center [758, 685] width 24 height 39
click at [37, 226] on div at bounding box center [36, 220] width 24 height 24
click at [40, 313] on div at bounding box center [35, 313] width 12 height 12
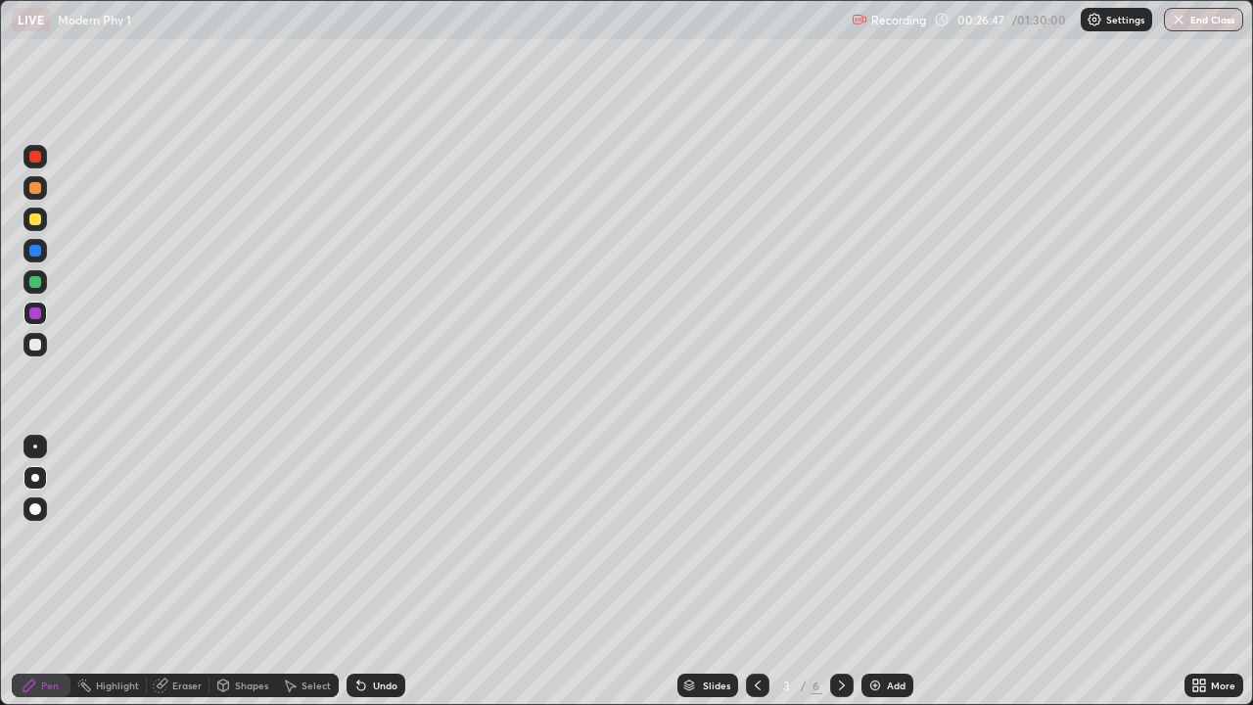
click at [840, 572] on icon at bounding box center [842, 686] width 16 height 16
click at [844, 572] on icon at bounding box center [842, 686] width 16 height 16
click at [34, 347] on div at bounding box center [35, 345] width 12 height 12
click at [32, 304] on div at bounding box center [36, 314] width 24 height 24
click at [42, 339] on div at bounding box center [36, 345] width 24 height 24
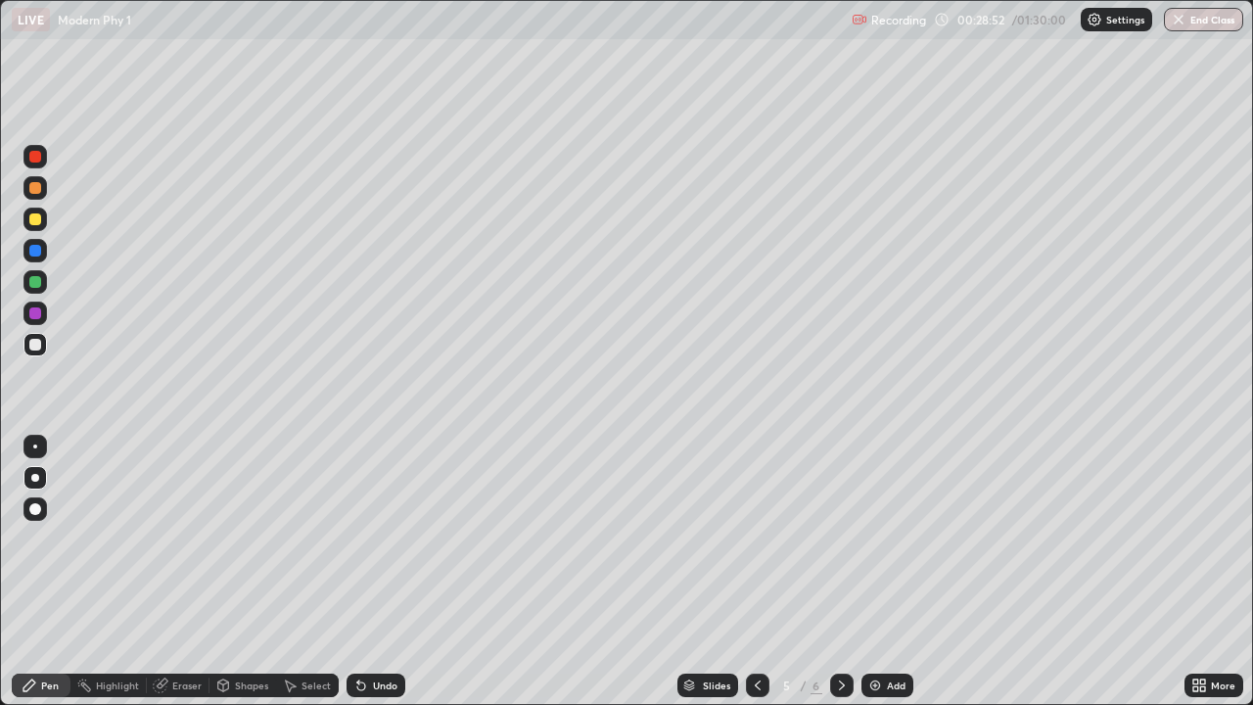
click at [358, 572] on icon at bounding box center [361, 687] width 8 height 8
click at [756, 572] on icon at bounding box center [758, 686] width 16 height 16
click at [840, 572] on icon at bounding box center [842, 686] width 16 height 16
click at [364, 572] on icon at bounding box center [362, 686] width 16 height 16
click at [45, 281] on div at bounding box center [36, 282] width 24 height 24
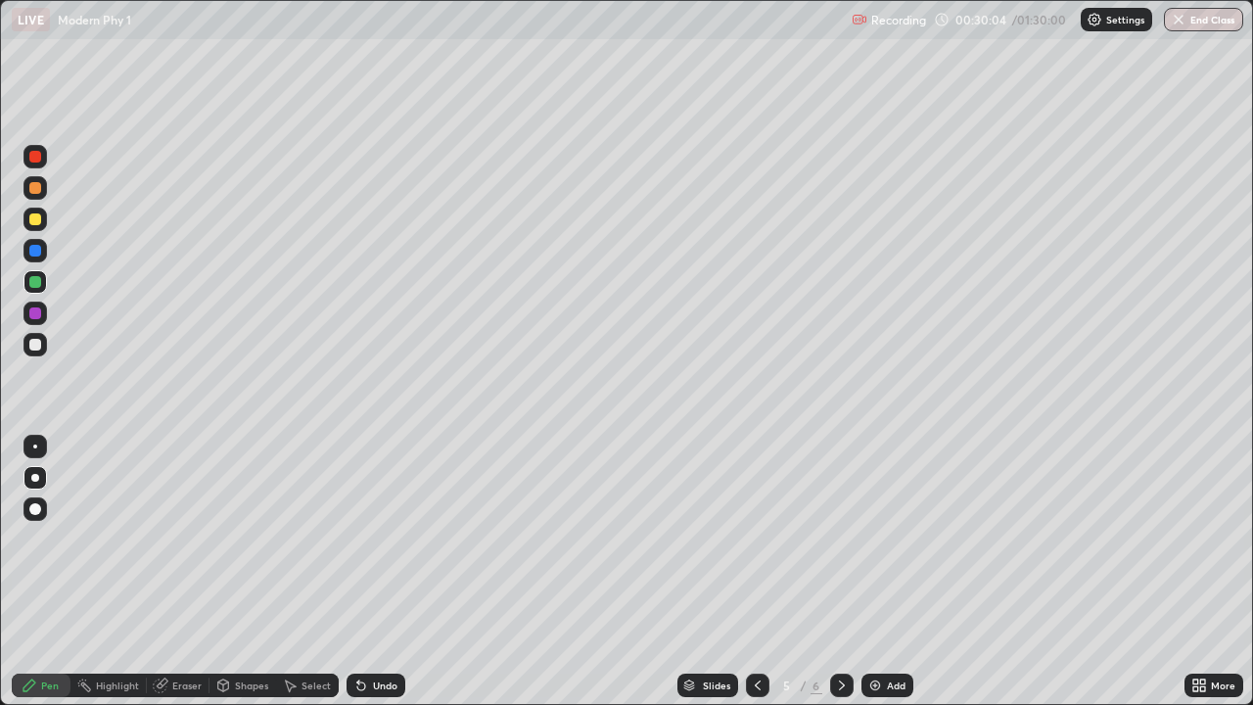
click at [35, 314] on div at bounding box center [35, 313] width 12 height 12
click at [185, 572] on div "Eraser" at bounding box center [186, 686] width 29 height 10
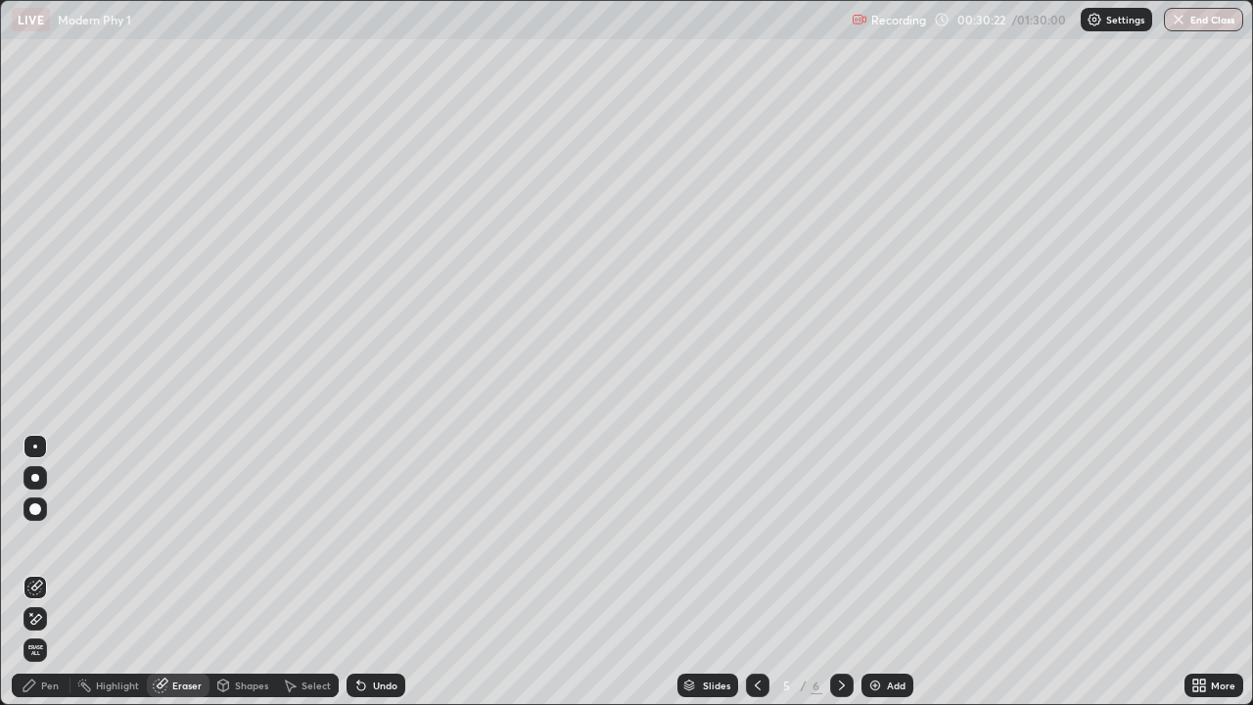
click at [290, 572] on icon at bounding box center [290, 686] width 16 height 16
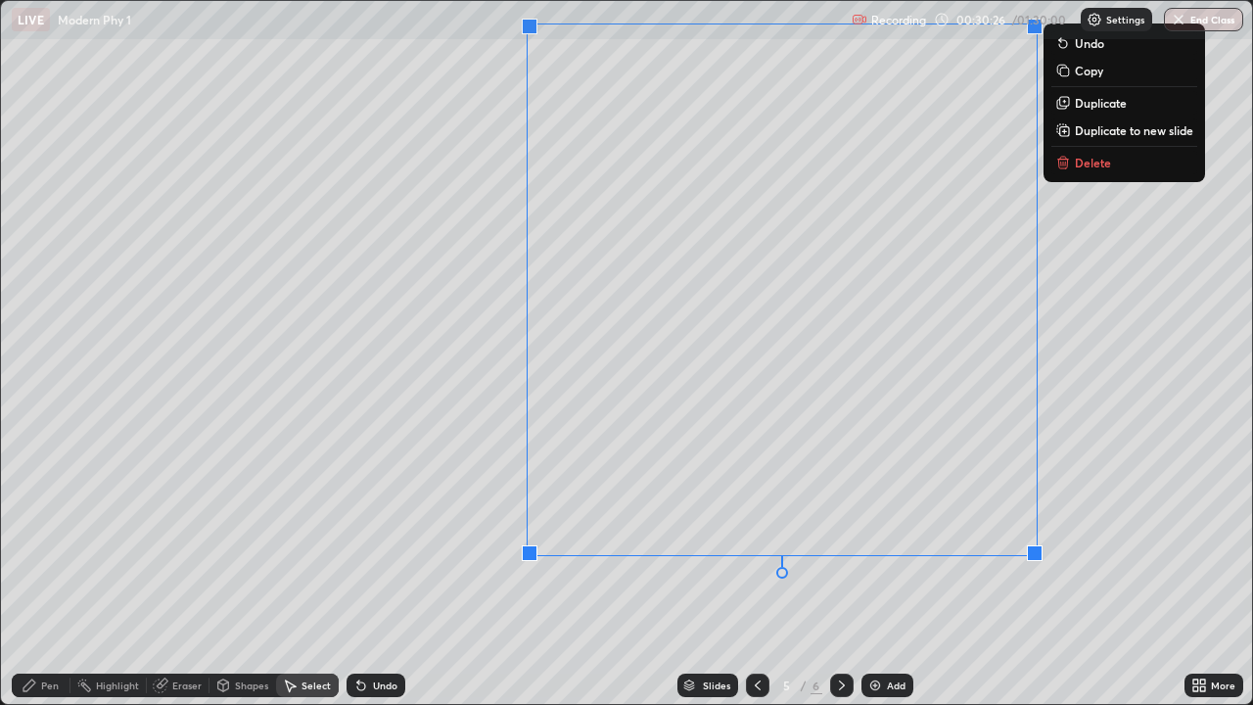
click at [1104, 170] on p "Delete" at bounding box center [1093, 163] width 36 height 16
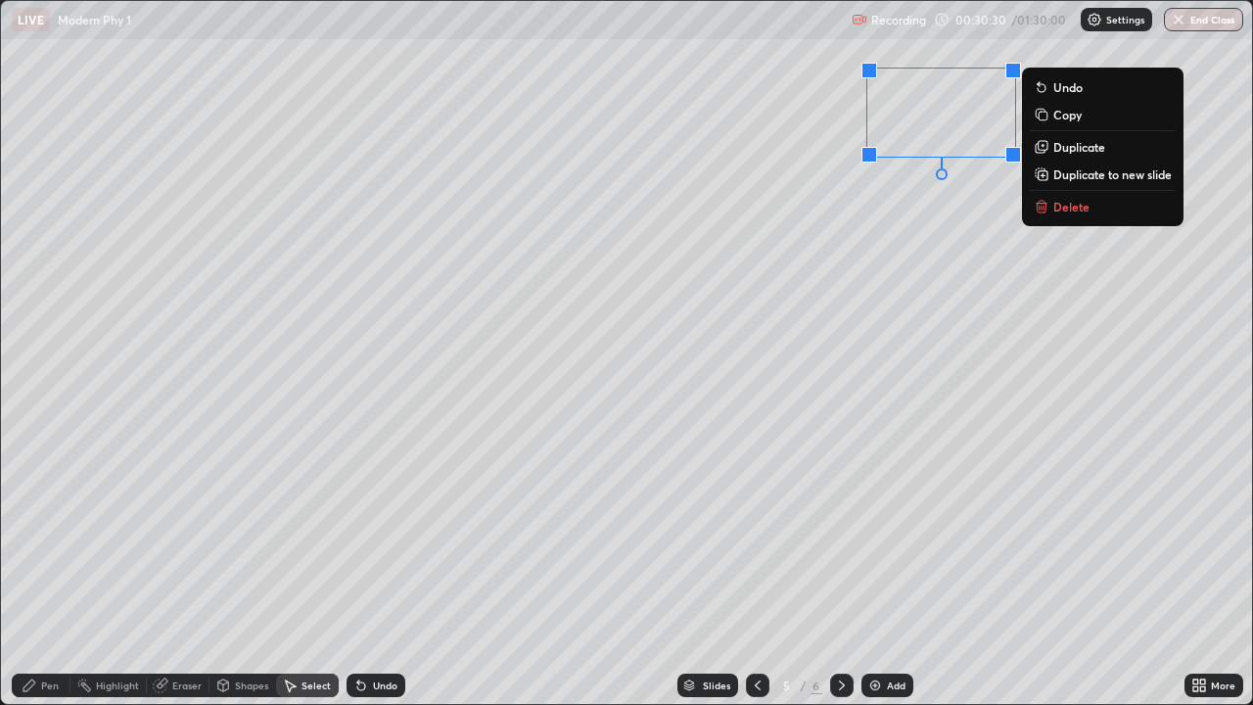
click at [1081, 209] on p "Delete" at bounding box center [1072, 207] width 36 height 16
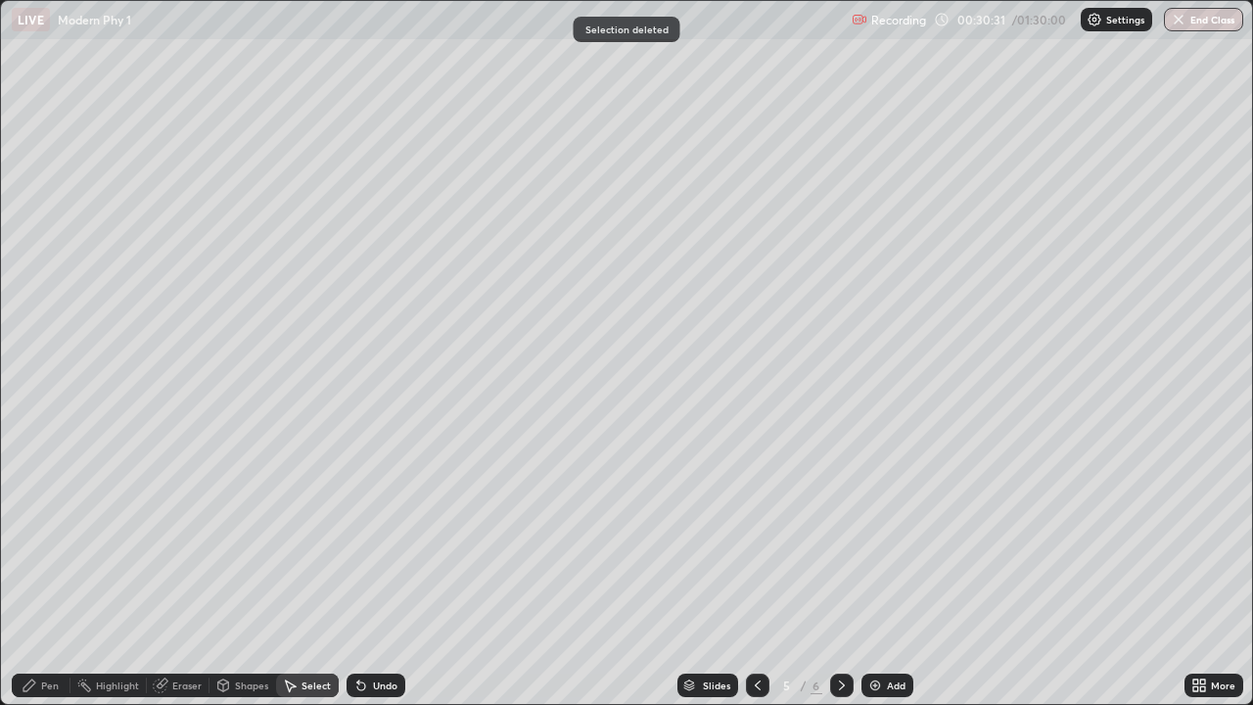
click at [48, 572] on div "Pen" at bounding box center [41, 686] width 59 height 24
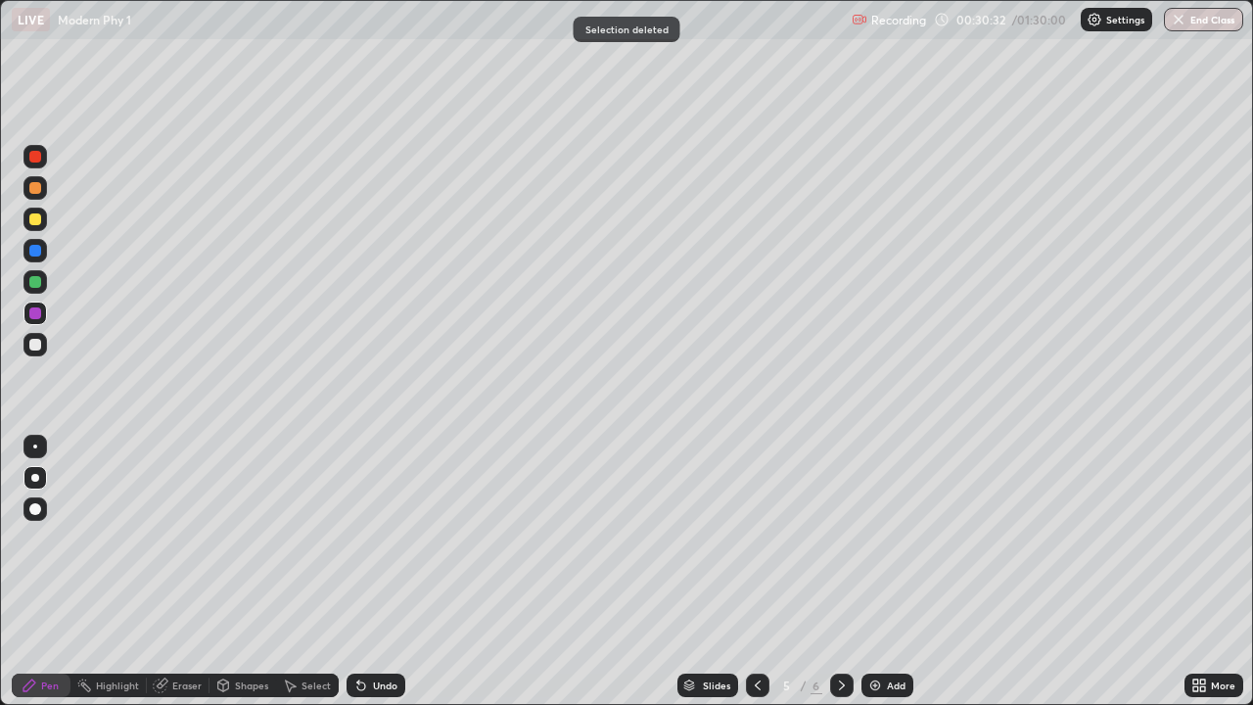
click at [40, 341] on div at bounding box center [35, 345] width 12 height 12
click at [376, 572] on div "Undo" at bounding box center [385, 686] width 24 height 10
click at [39, 193] on div at bounding box center [35, 188] width 12 height 12
click at [758, 572] on icon at bounding box center [758, 686] width 16 height 16
click at [830, 572] on div at bounding box center [842, 686] width 24 height 24
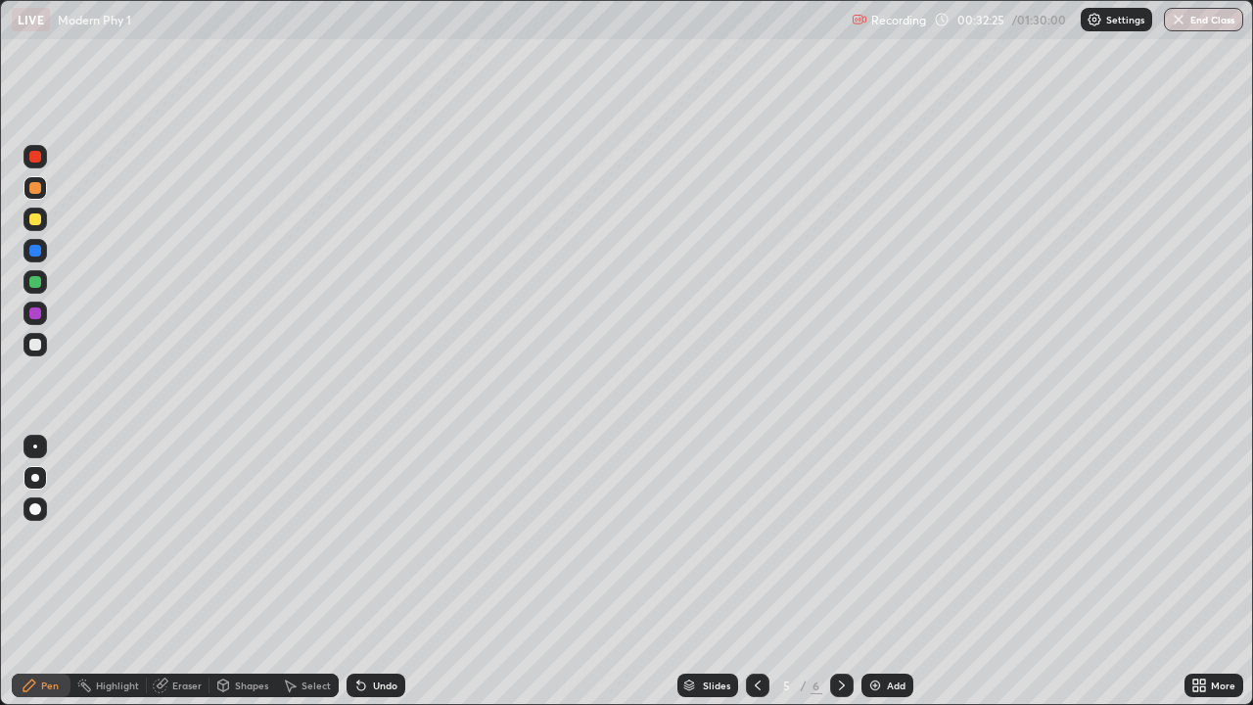
click at [38, 227] on div at bounding box center [36, 220] width 24 height 24
click at [358, 572] on icon at bounding box center [361, 687] width 8 height 8
click at [357, 572] on icon at bounding box center [361, 687] width 8 height 8
click at [347, 572] on div "Undo" at bounding box center [376, 686] width 59 height 24
click at [29, 192] on div at bounding box center [35, 188] width 12 height 12
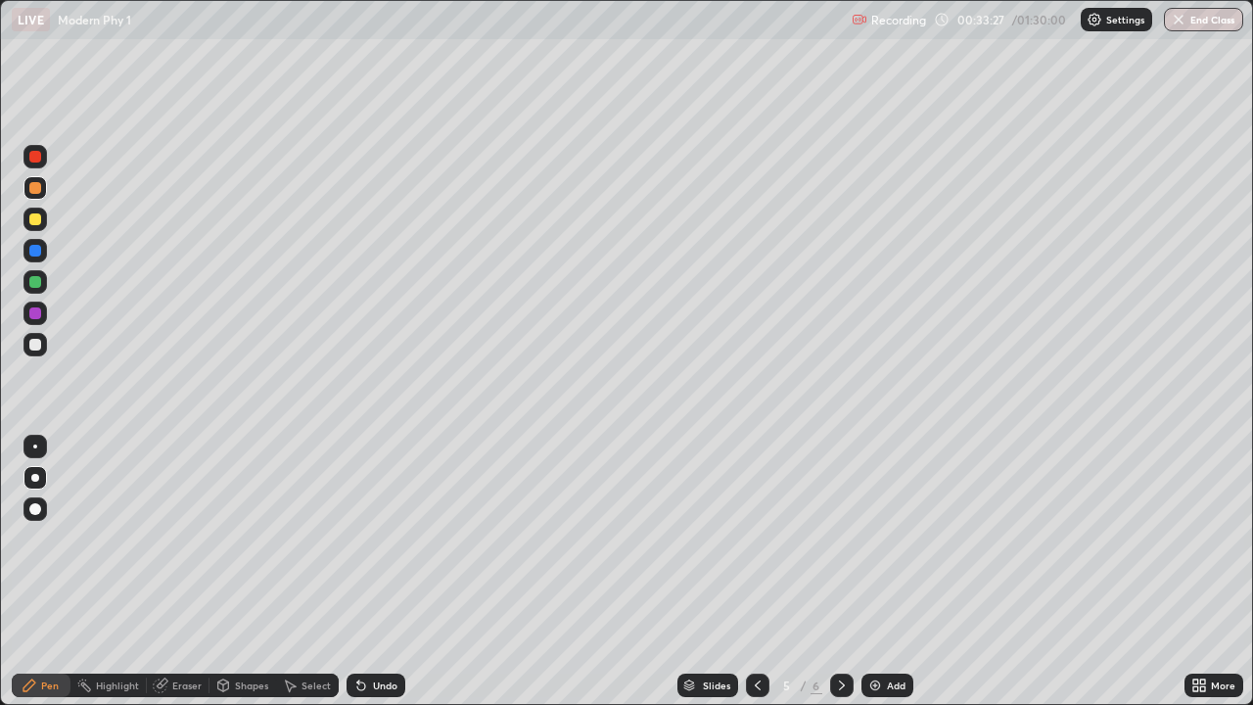
click at [35, 217] on div at bounding box center [35, 219] width 12 height 12
click at [756, 572] on icon at bounding box center [758, 686] width 16 height 16
click at [765, 572] on div at bounding box center [758, 686] width 24 height 24
click at [756, 572] on icon at bounding box center [758, 686] width 16 height 16
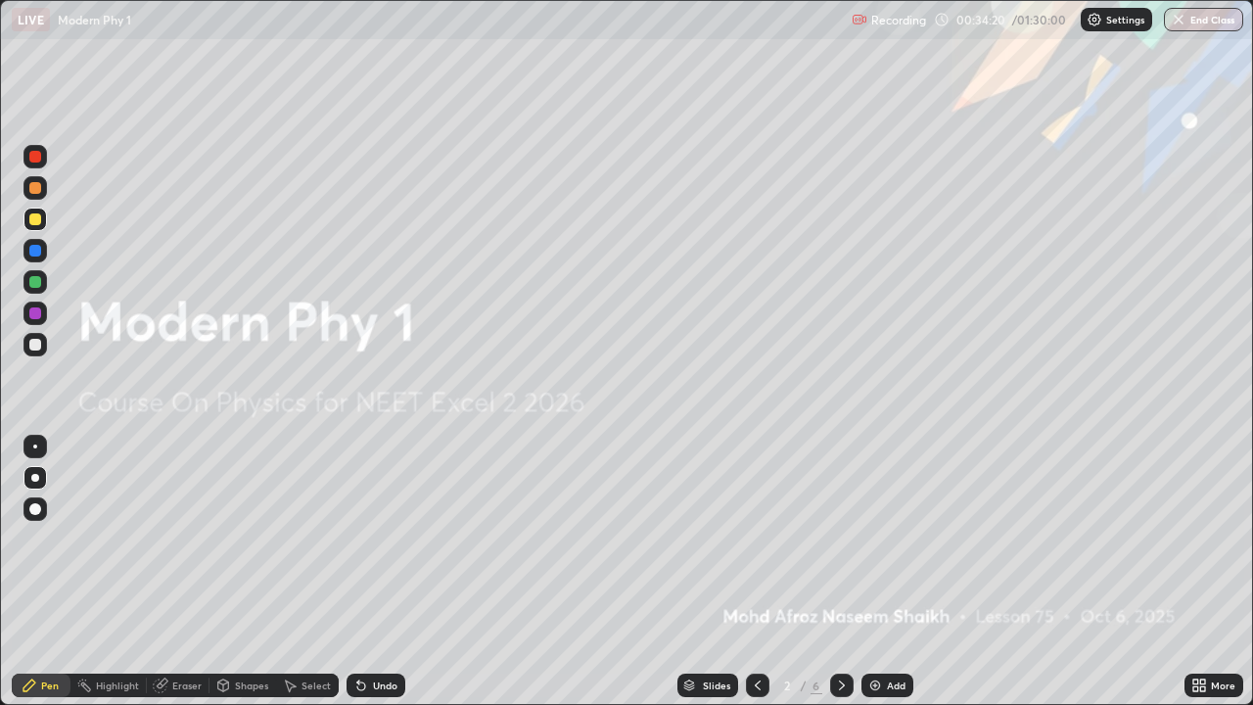
click at [850, 572] on div at bounding box center [842, 686] width 24 height 24
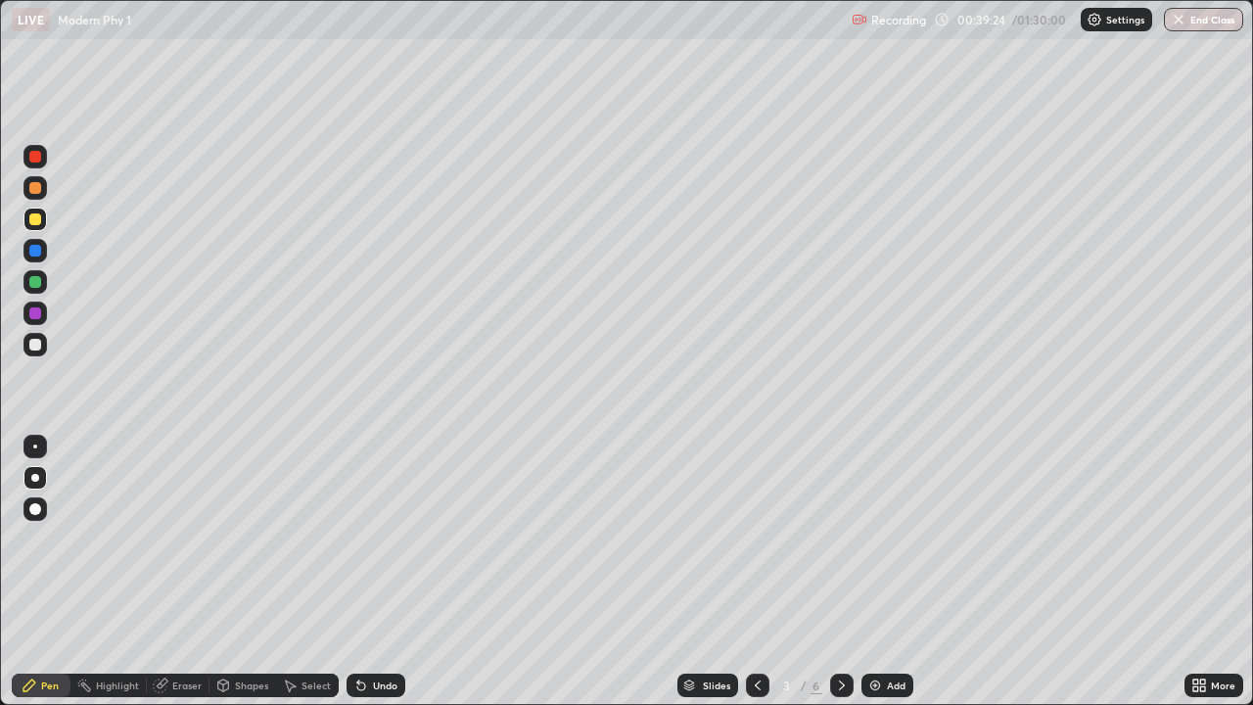
click at [840, 572] on icon at bounding box center [842, 686] width 6 height 10
click at [841, 572] on icon at bounding box center [842, 686] width 16 height 16
click at [840, 572] on icon at bounding box center [842, 686] width 16 height 16
click at [355, 572] on icon at bounding box center [362, 686] width 16 height 16
click at [37, 333] on div at bounding box center [36, 345] width 24 height 24
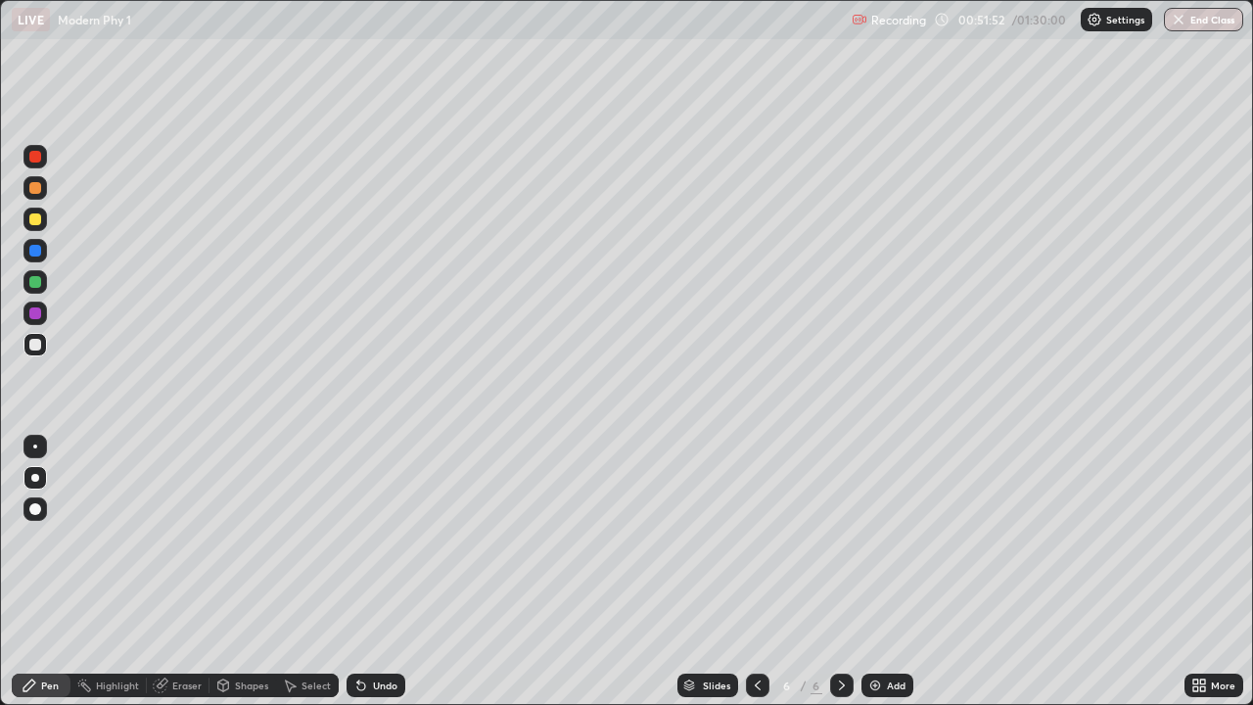
click at [361, 572] on icon at bounding box center [361, 687] width 8 height 8
click at [366, 572] on div "Undo" at bounding box center [376, 686] width 59 height 24
click at [367, 572] on div "Undo" at bounding box center [376, 686] width 59 height 24
click at [35, 223] on div at bounding box center [35, 219] width 12 height 12
click at [35, 220] on div at bounding box center [35, 219] width 12 height 12
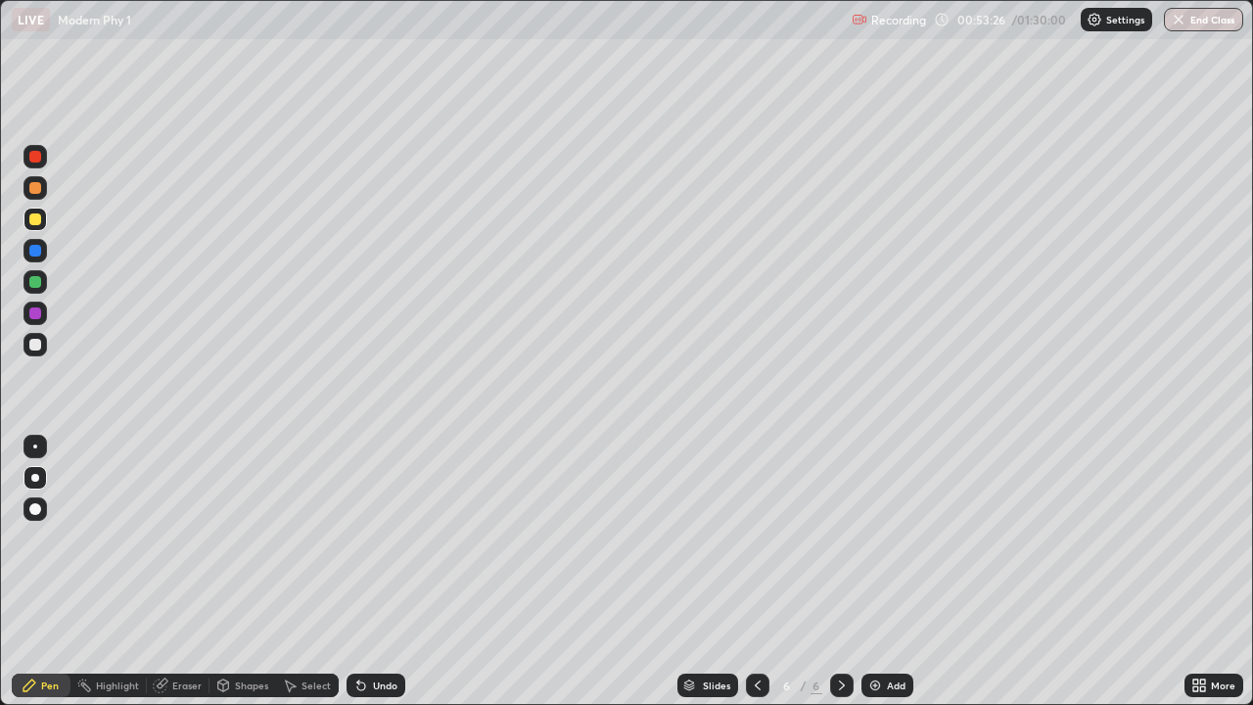
click at [29, 188] on div at bounding box center [35, 188] width 12 height 12
click at [32, 219] on div at bounding box center [35, 219] width 12 height 12
click at [29, 248] on div at bounding box center [35, 251] width 12 height 12
click at [36, 349] on div at bounding box center [35, 345] width 12 height 12
click at [37, 254] on div at bounding box center [35, 251] width 12 height 12
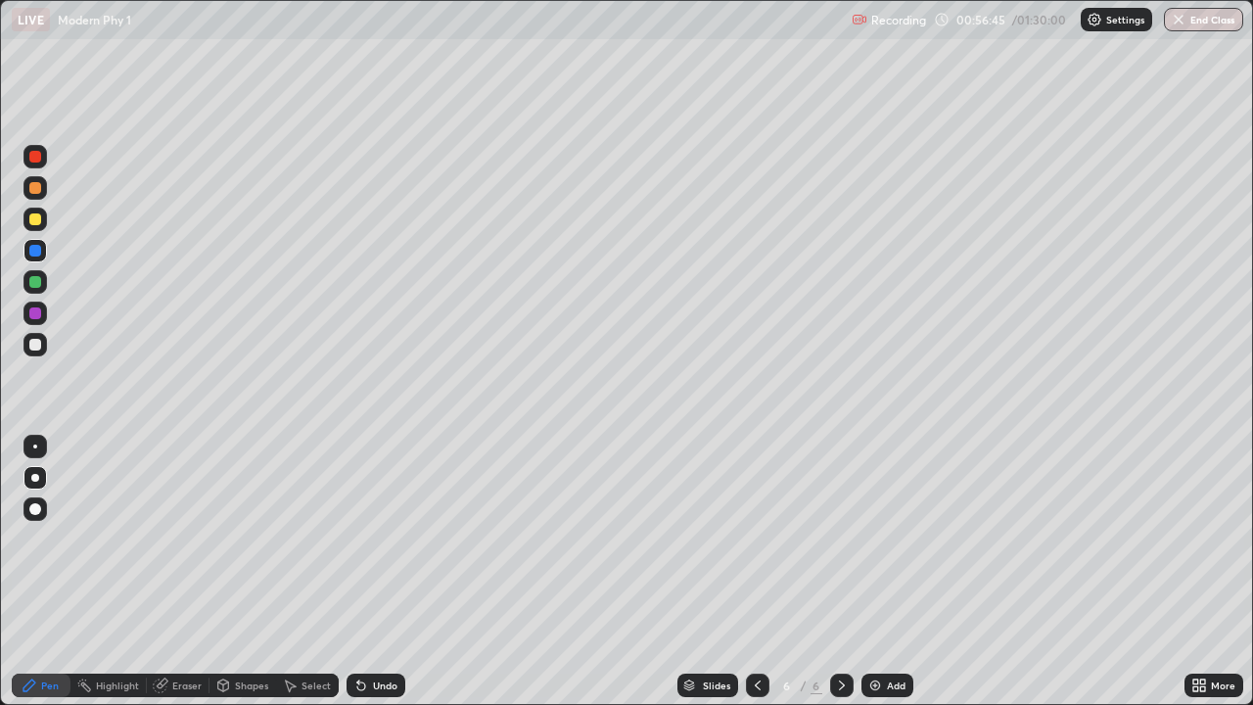
click at [34, 219] on div at bounding box center [35, 219] width 12 height 12
click at [26, 192] on div at bounding box center [36, 188] width 24 height 24
click at [31, 312] on div at bounding box center [35, 313] width 12 height 12
click at [297, 572] on div "Select" at bounding box center [307, 686] width 63 height 24
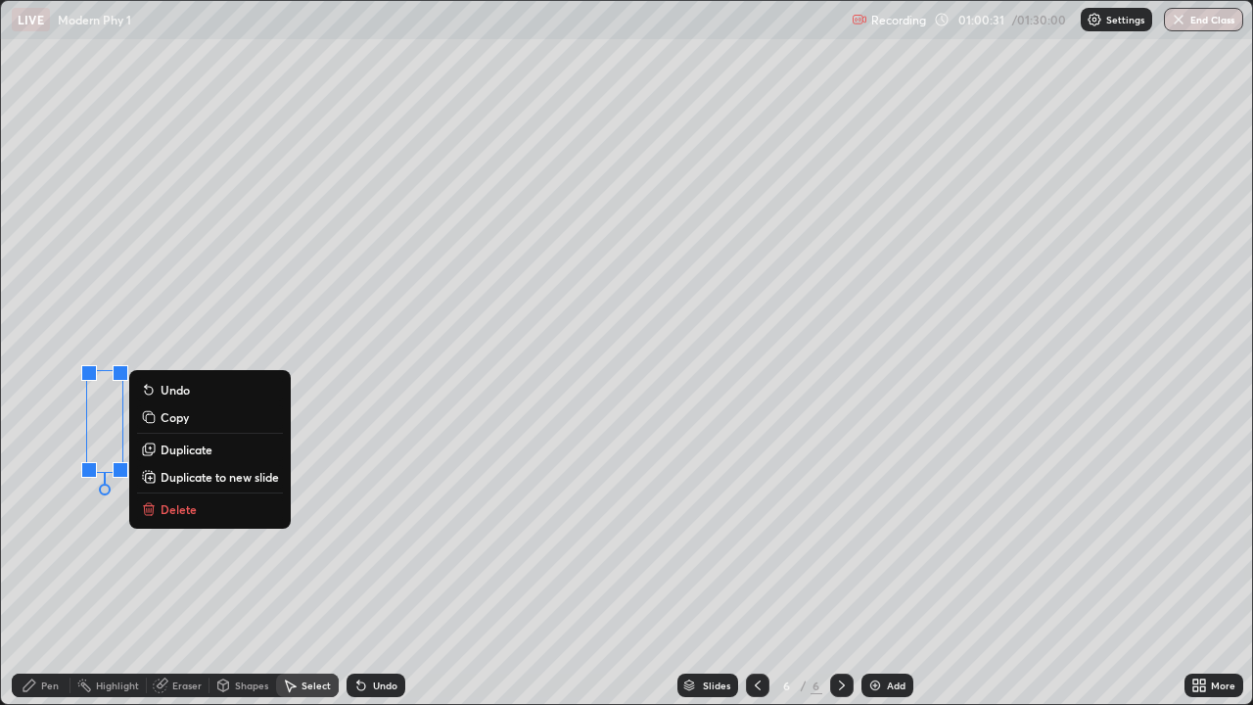
click at [296, 315] on div "0 ° Undo Copy Duplicate Duplicate to new slide Delete" at bounding box center [627, 352] width 1252 height 703
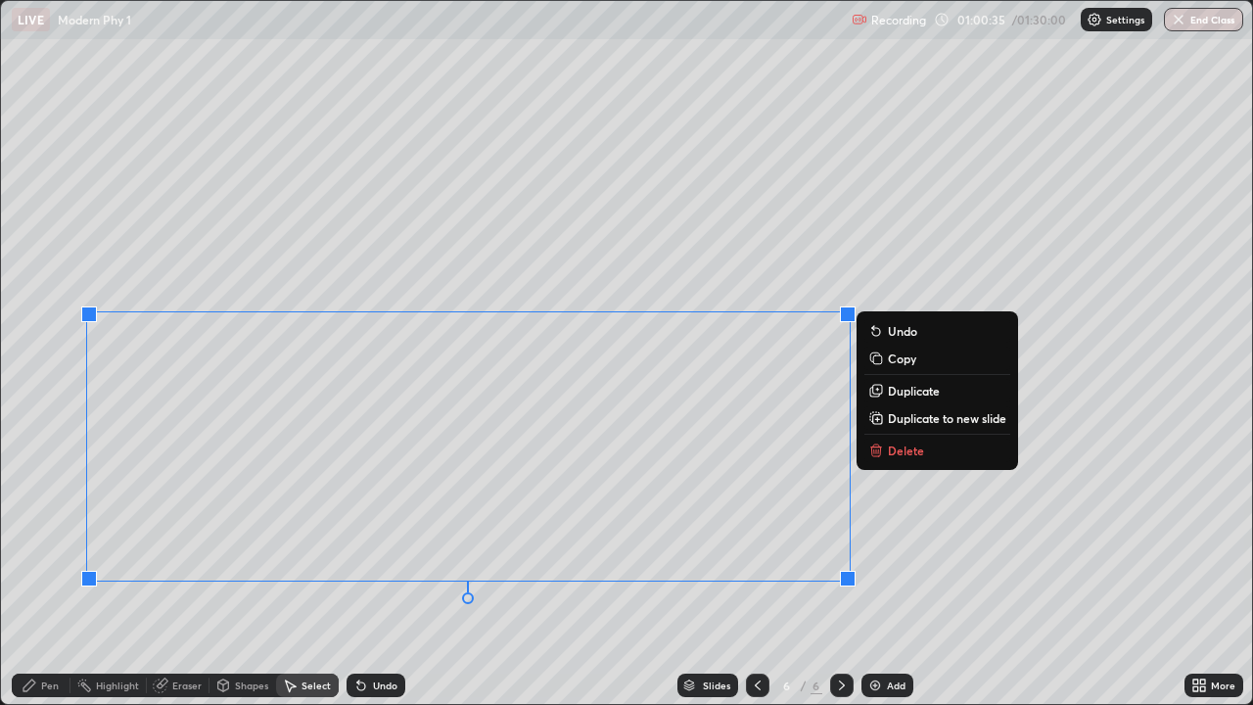
click at [918, 415] on p "Duplicate to new slide" at bounding box center [947, 418] width 118 height 16
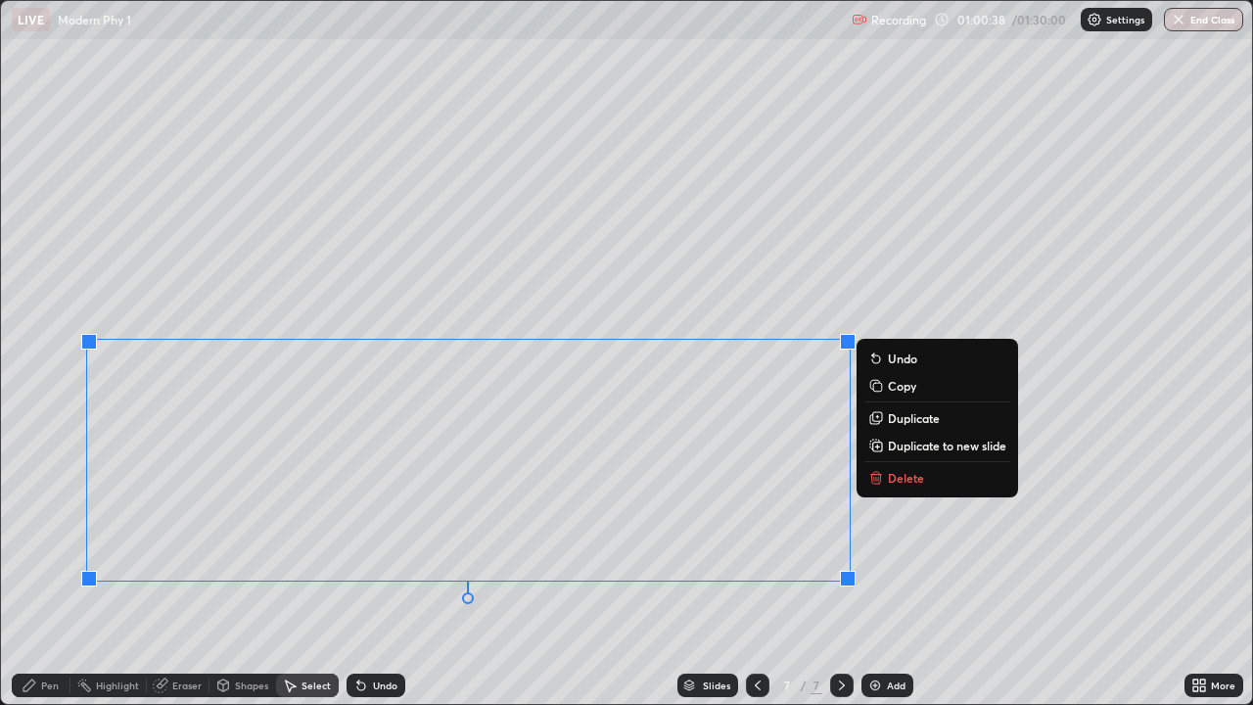
click at [641, 262] on div "0 ° Undo Copy Duplicate Duplicate to new slide Delete" at bounding box center [627, 352] width 1252 height 703
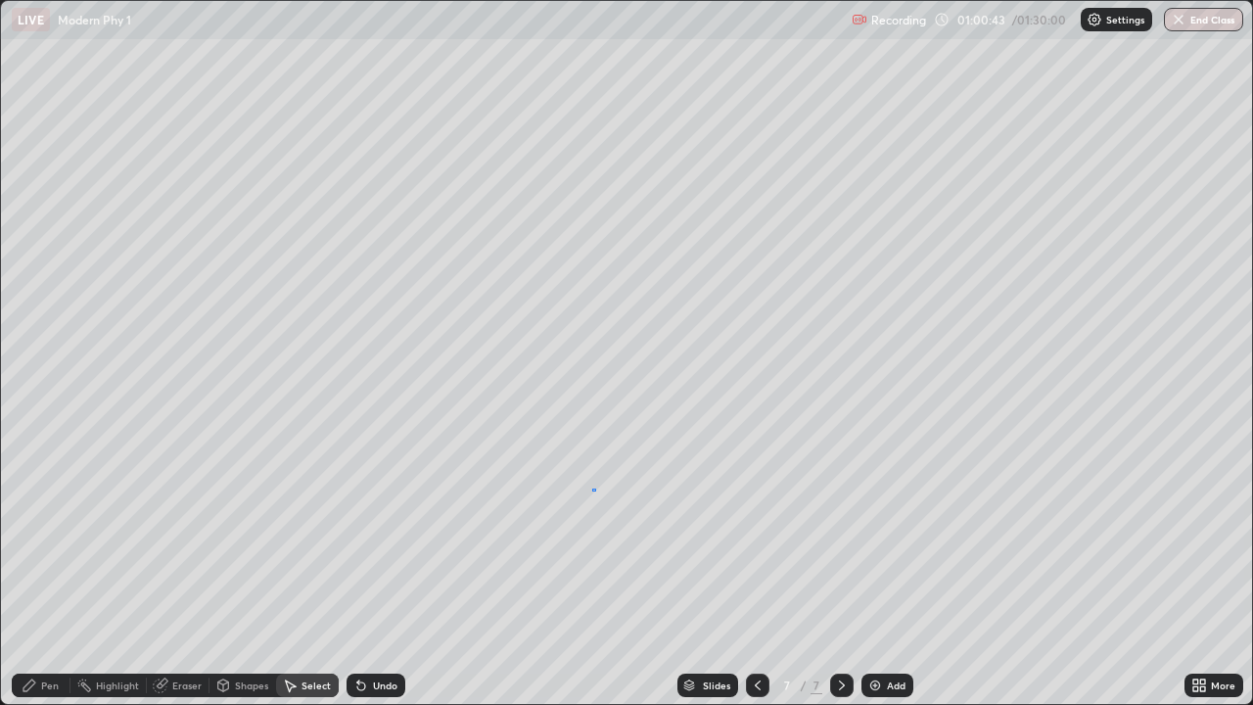
click at [592, 489] on div "0 ° Undo Copy Duplicate Duplicate to new slide Delete" at bounding box center [627, 352] width 1252 height 703
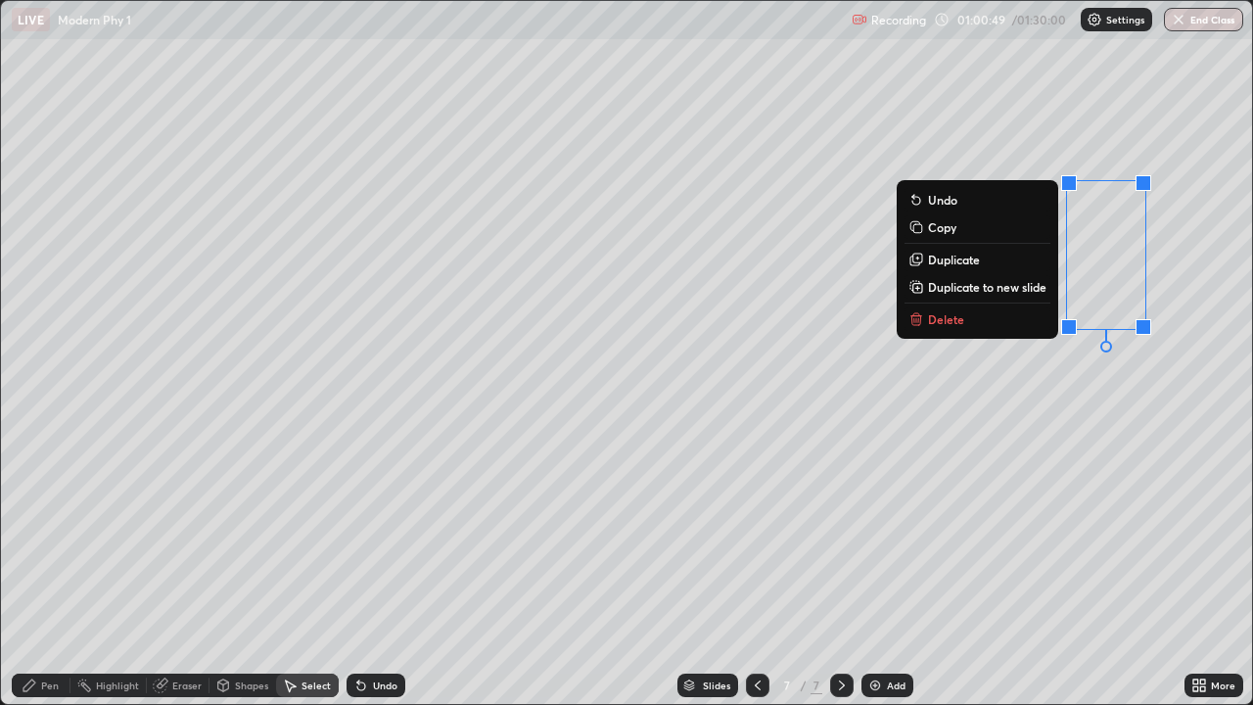
click at [53, 572] on div "Pen" at bounding box center [41, 686] width 59 height 24
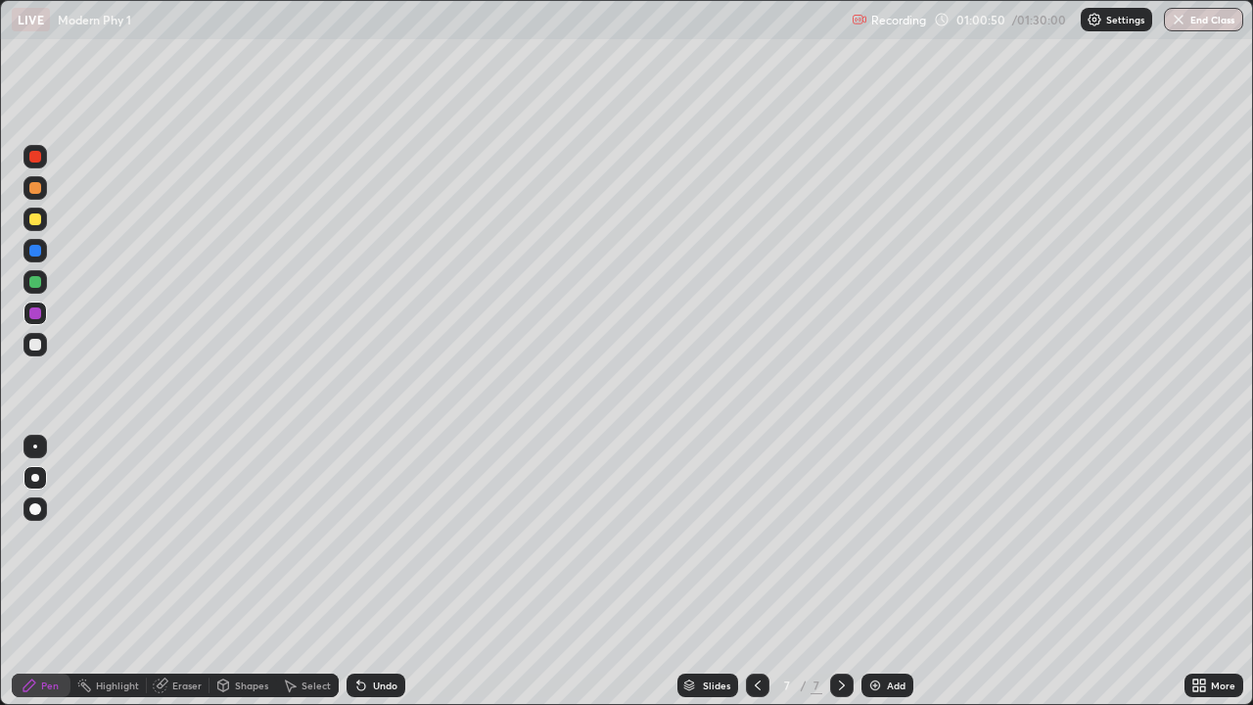
click at [36, 188] on div at bounding box center [35, 188] width 12 height 12
click at [1200, 572] on icon at bounding box center [1200, 686] width 16 height 16
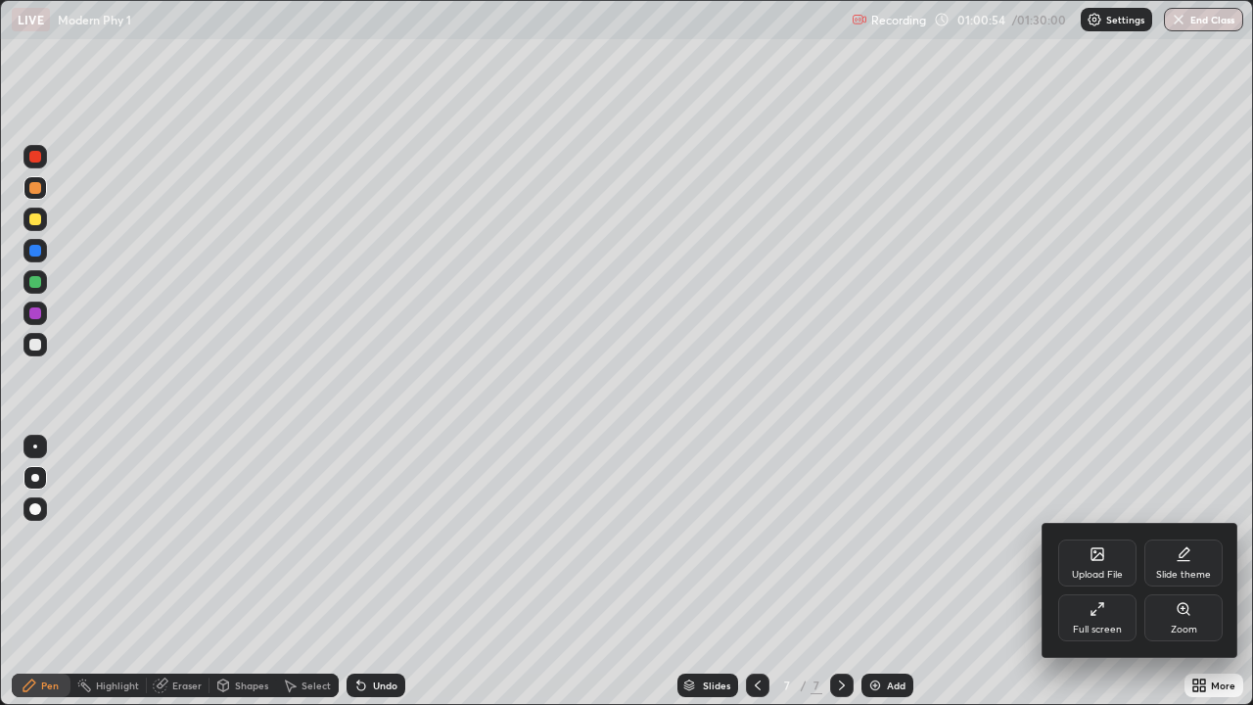
click at [1104, 572] on div "Full screen" at bounding box center [1097, 630] width 49 height 10
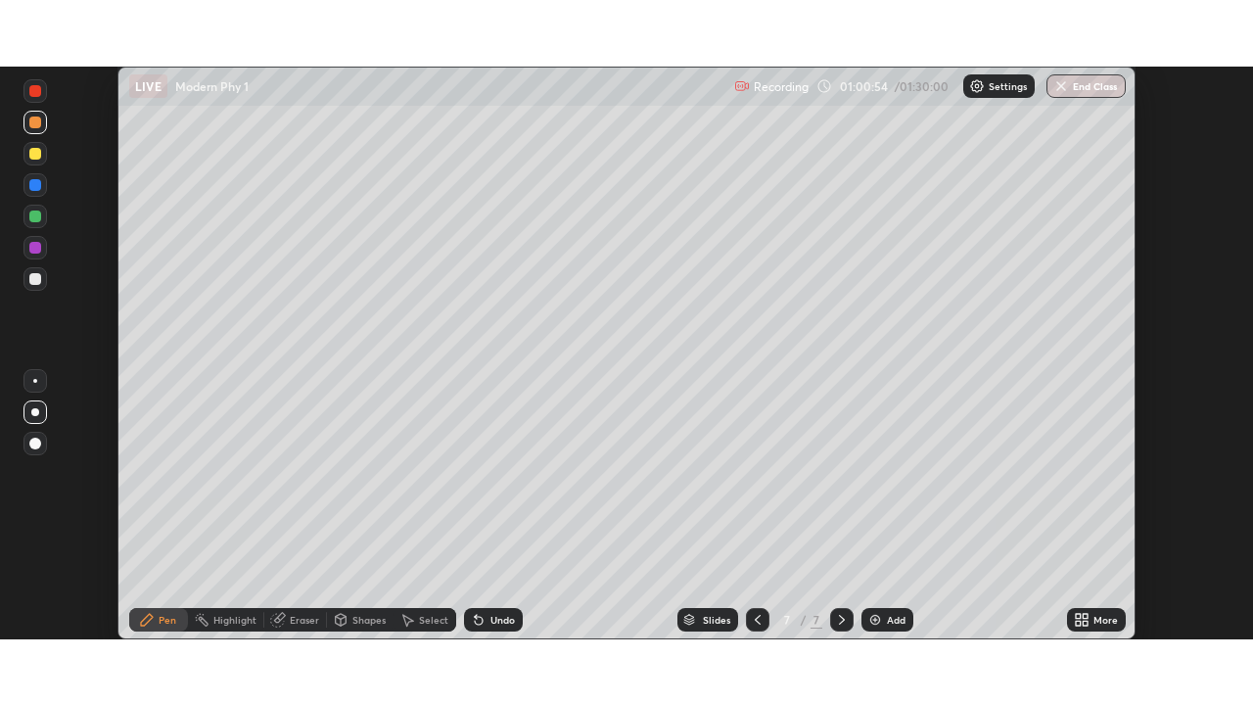
scroll to position [97356, 96675]
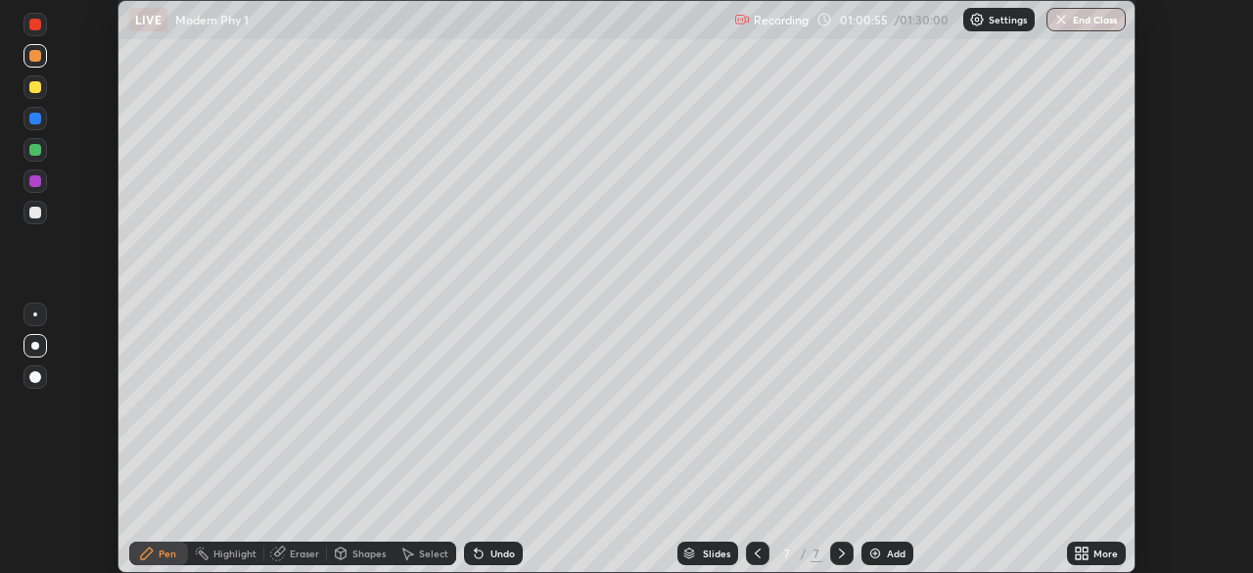
click at [1080, 554] on icon at bounding box center [1078, 556] width 5 height 5
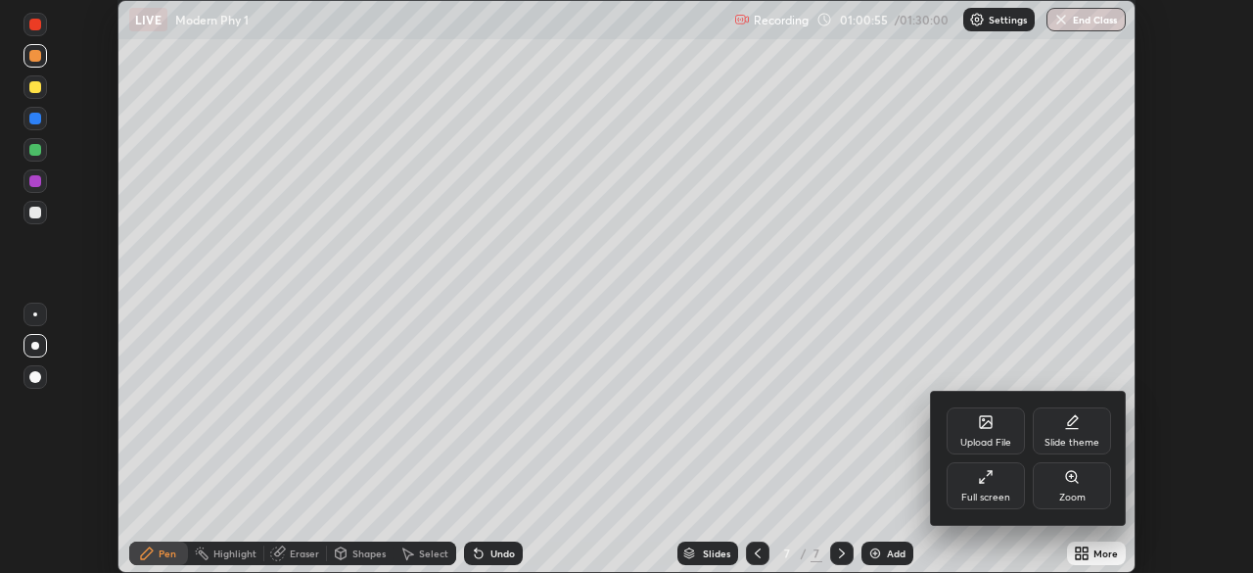
click at [987, 495] on div "Full screen" at bounding box center [986, 498] width 49 height 10
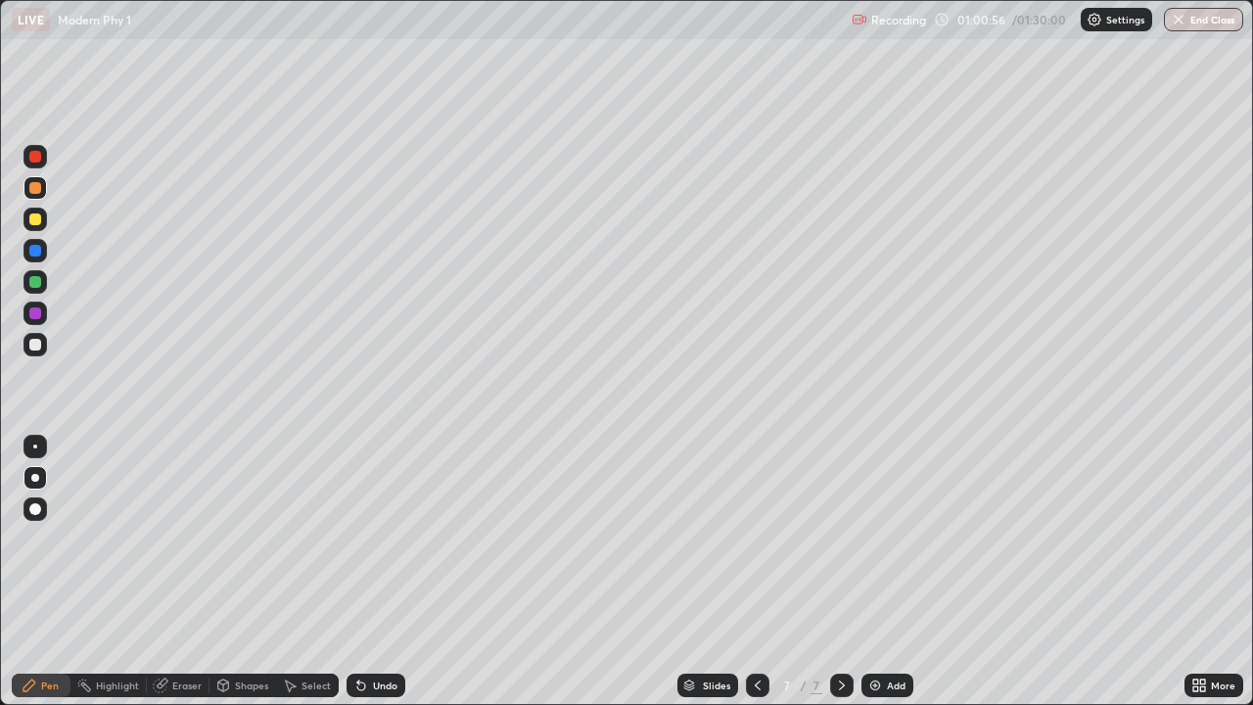
scroll to position [705, 1253]
click at [181, 572] on div "Eraser" at bounding box center [186, 686] width 29 height 10
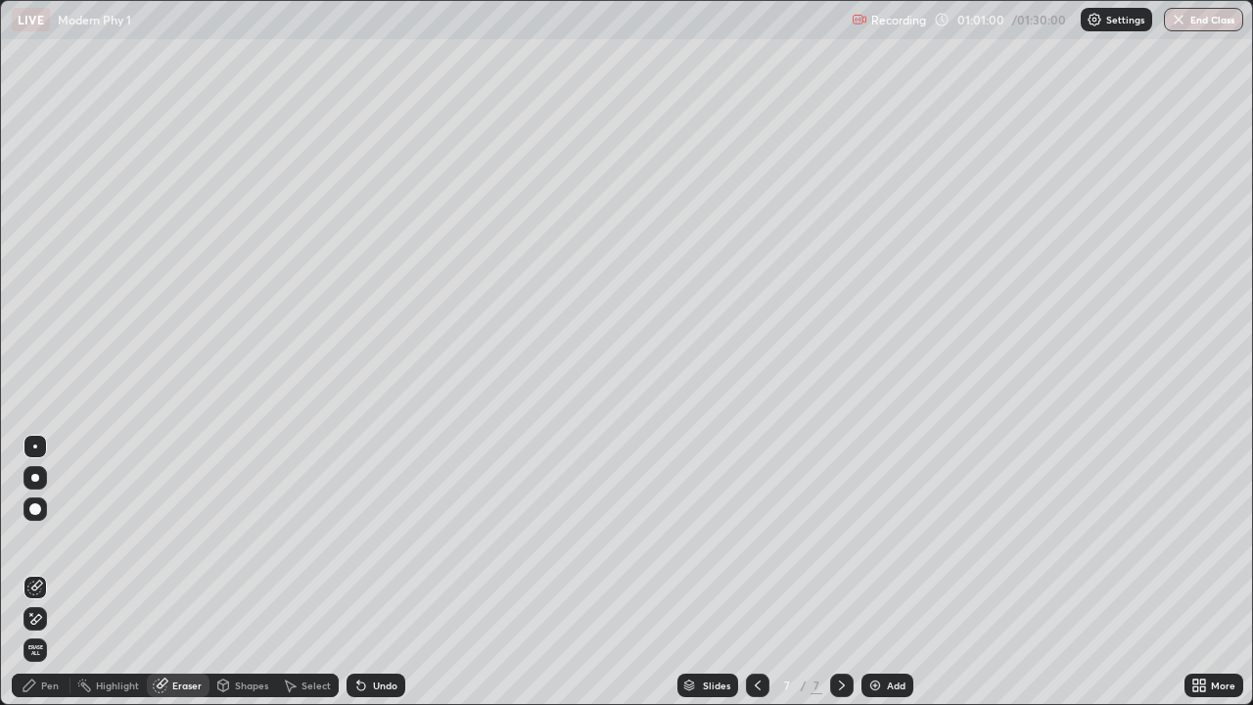
click at [30, 572] on div "Pen" at bounding box center [41, 686] width 59 height 24
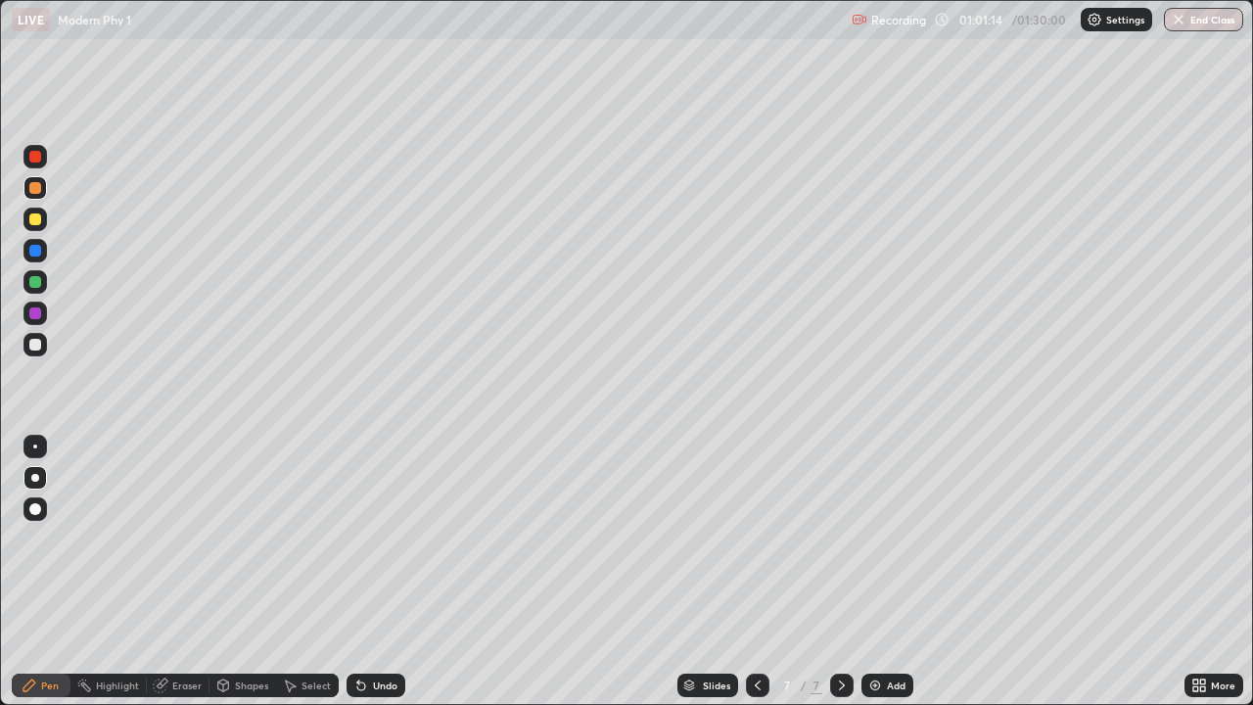
click at [197, 572] on div "Eraser" at bounding box center [178, 686] width 63 height 24
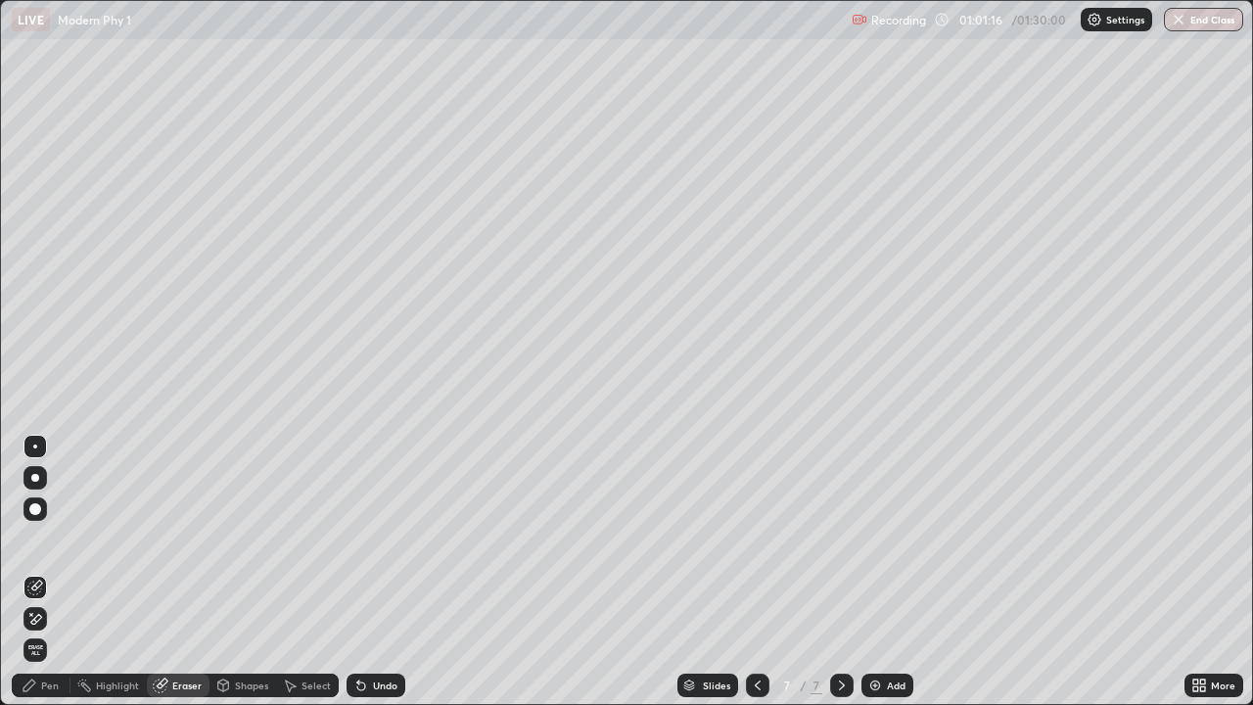
click at [43, 572] on div "Pen" at bounding box center [50, 686] width 18 height 10
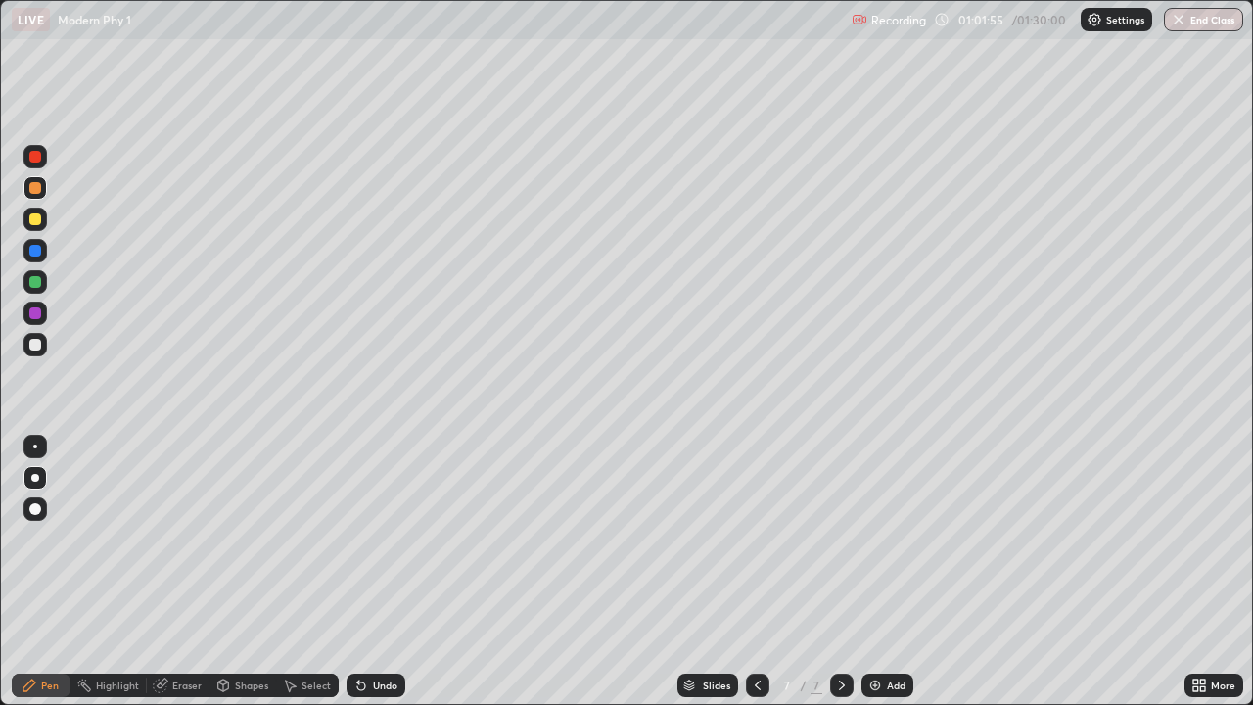
click at [42, 148] on div at bounding box center [36, 157] width 24 height 24
click at [357, 572] on icon at bounding box center [358, 682] width 2 height 2
click at [754, 572] on icon at bounding box center [758, 686] width 16 height 16
click at [839, 572] on icon at bounding box center [842, 686] width 6 height 10
click at [1206, 17] on button "End Class" at bounding box center [1203, 20] width 79 height 24
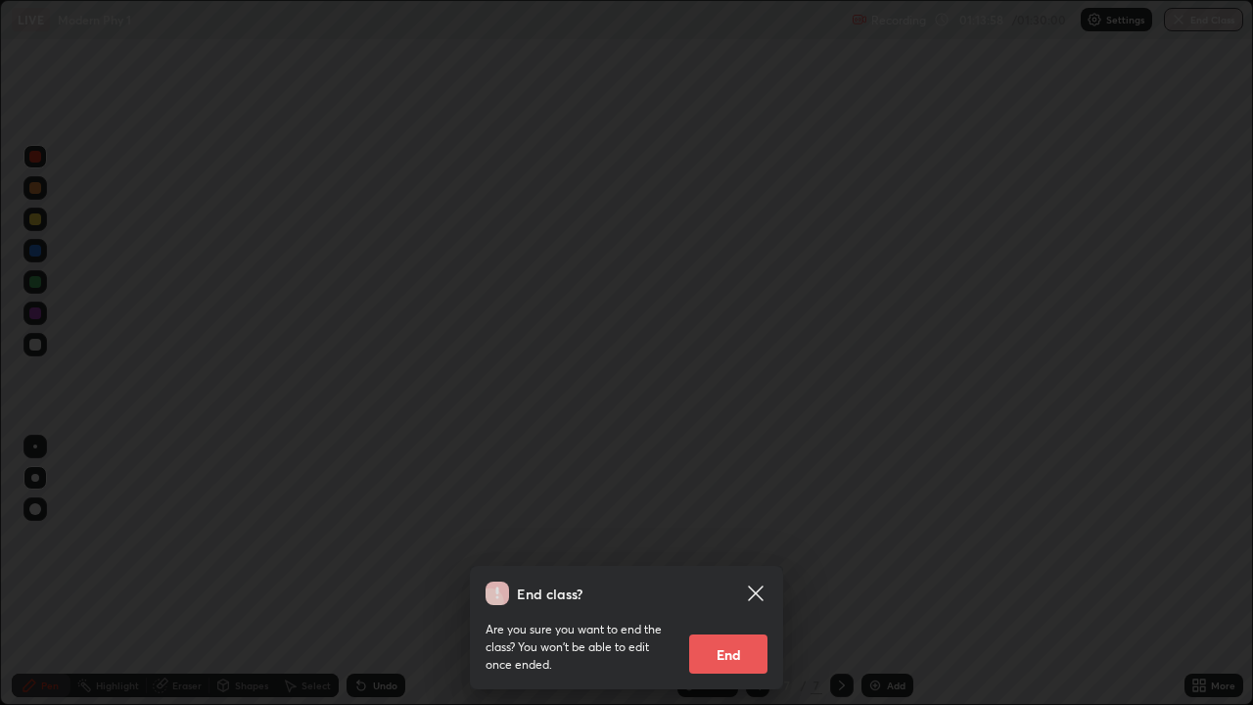
click at [733, 572] on button "End" at bounding box center [728, 654] width 78 height 39
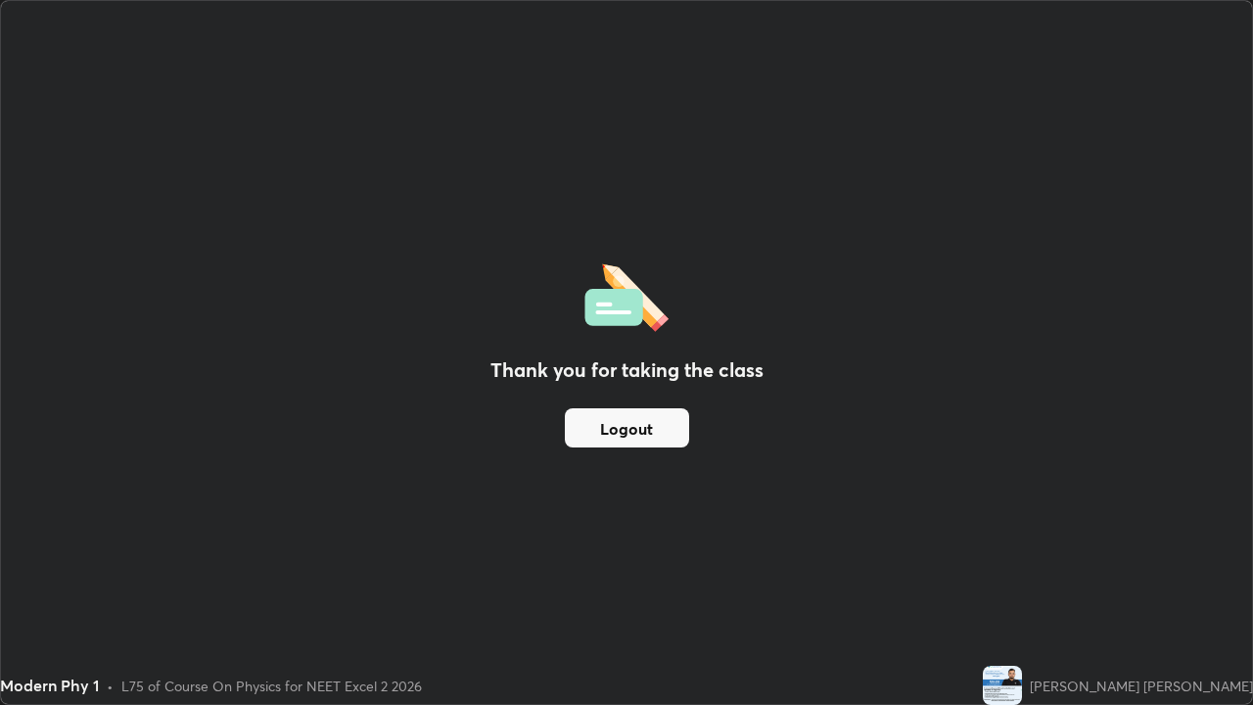
click at [650, 428] on button "Logout" at bounding box center [627, 427] width 124 height 39
click at [645, 430] on button "Logout" at bounding box center [627, 427] width 124 height 39
